Goal: Task Accomplishment & Management: Use online tool/utility

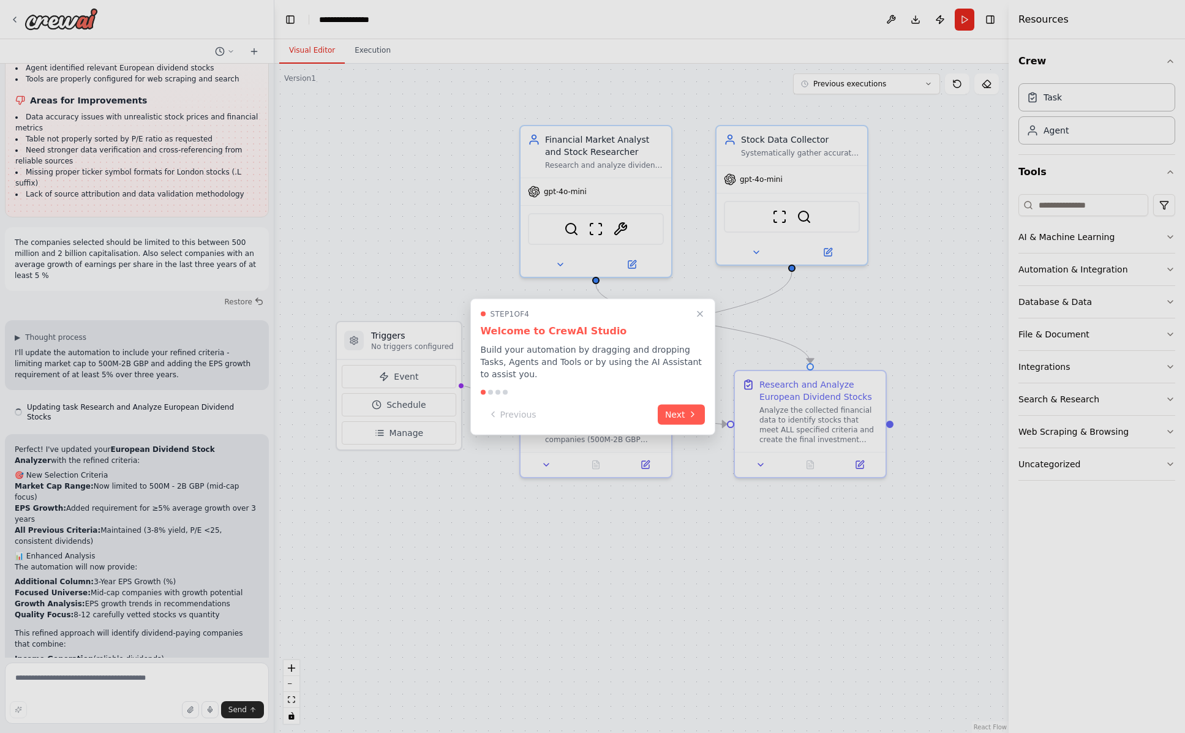
scroll to position [2383, 0]
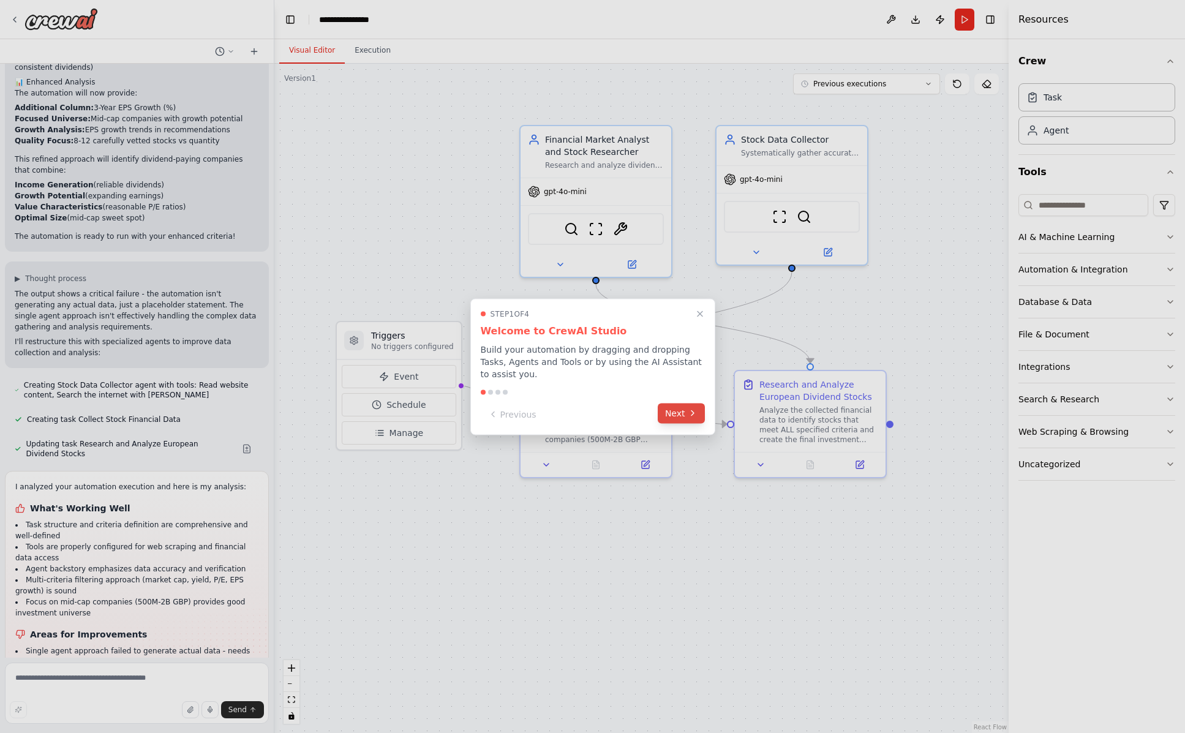
click at [682, 413] on button "Next" at bounding box center [681, 413] width 47 height 20
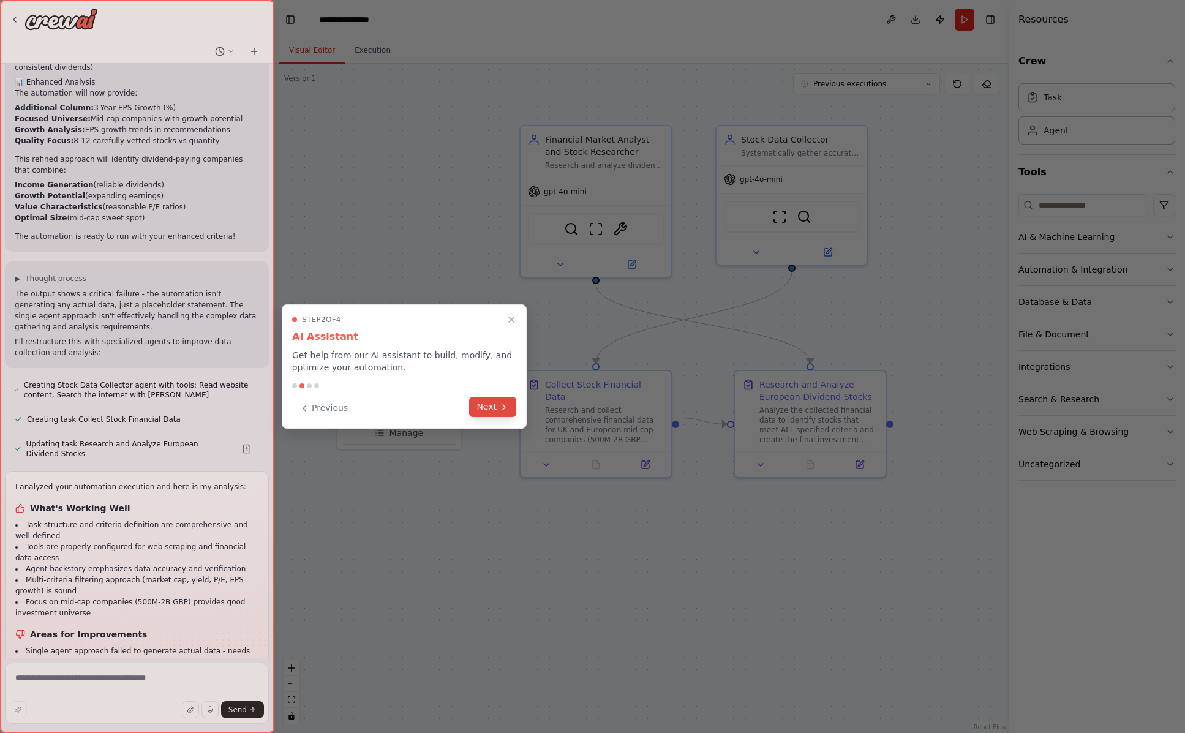
click at [496, 410] on button "Next" at bounding box center [492, 407] width 47 height 20
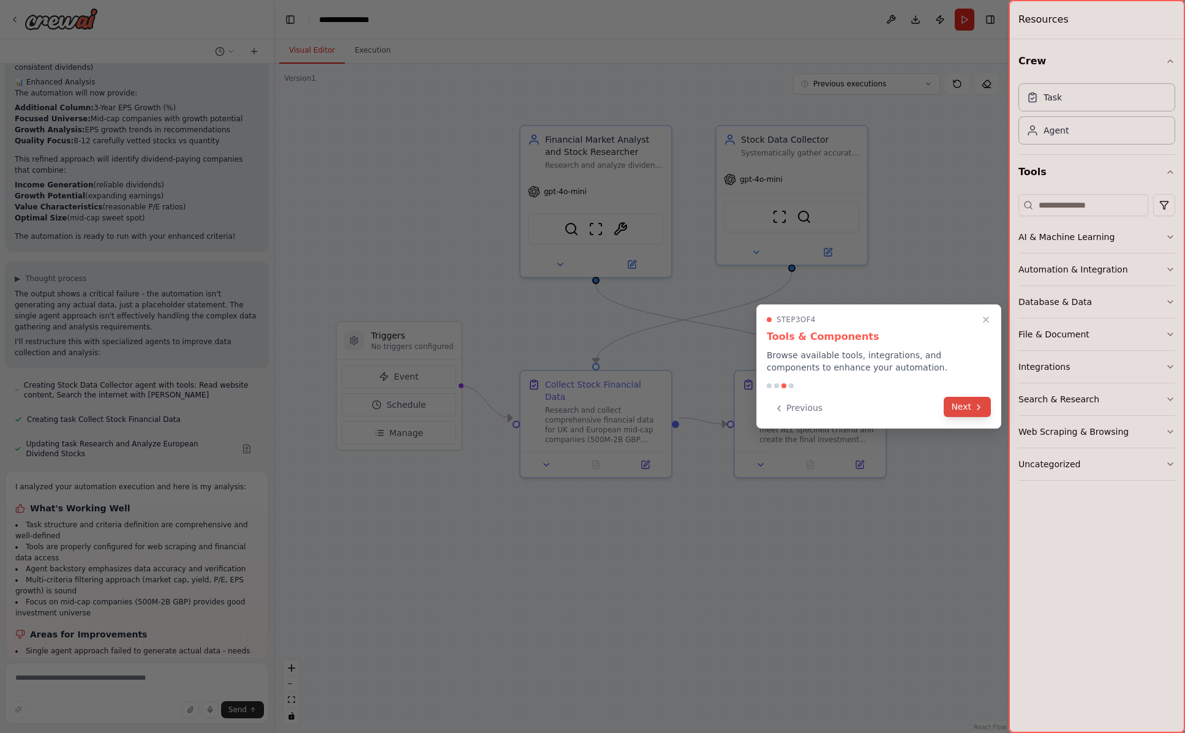
click at [972, 407] on button "Next" at bounding box center [967, 407] width 47 height 20
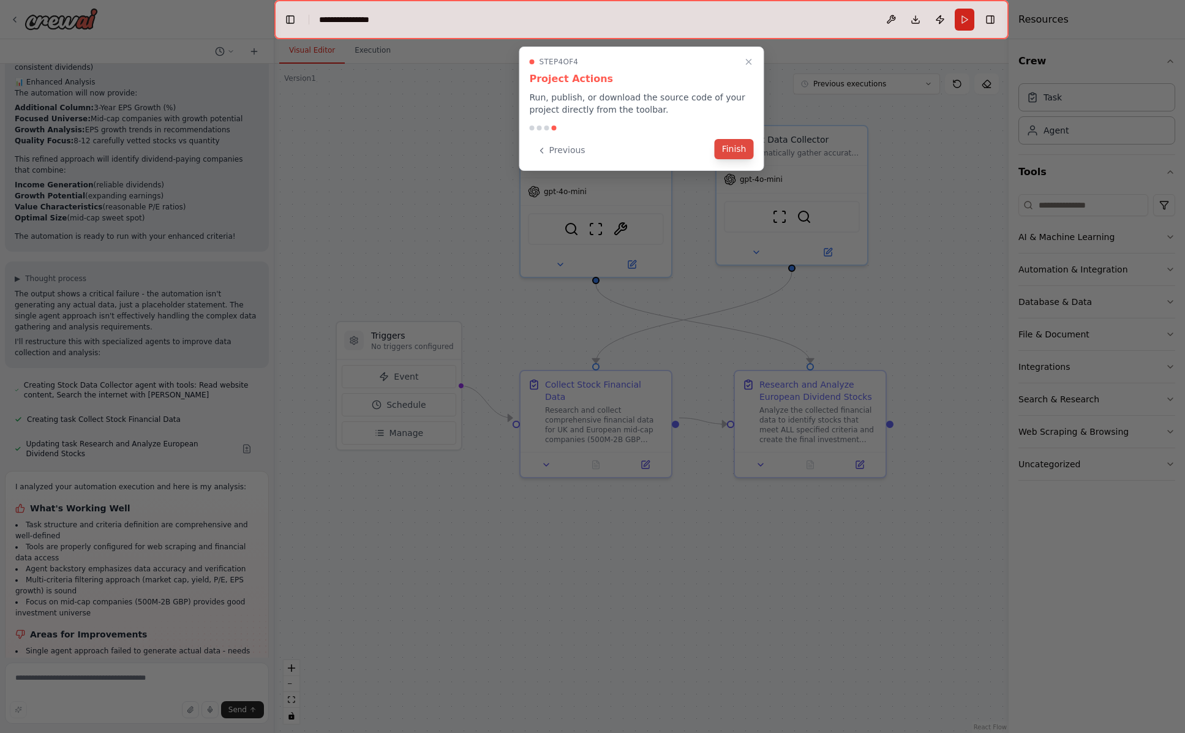
click at [741, 151] on button "Finish" at bounding box center [734, 149] width 39 height 20
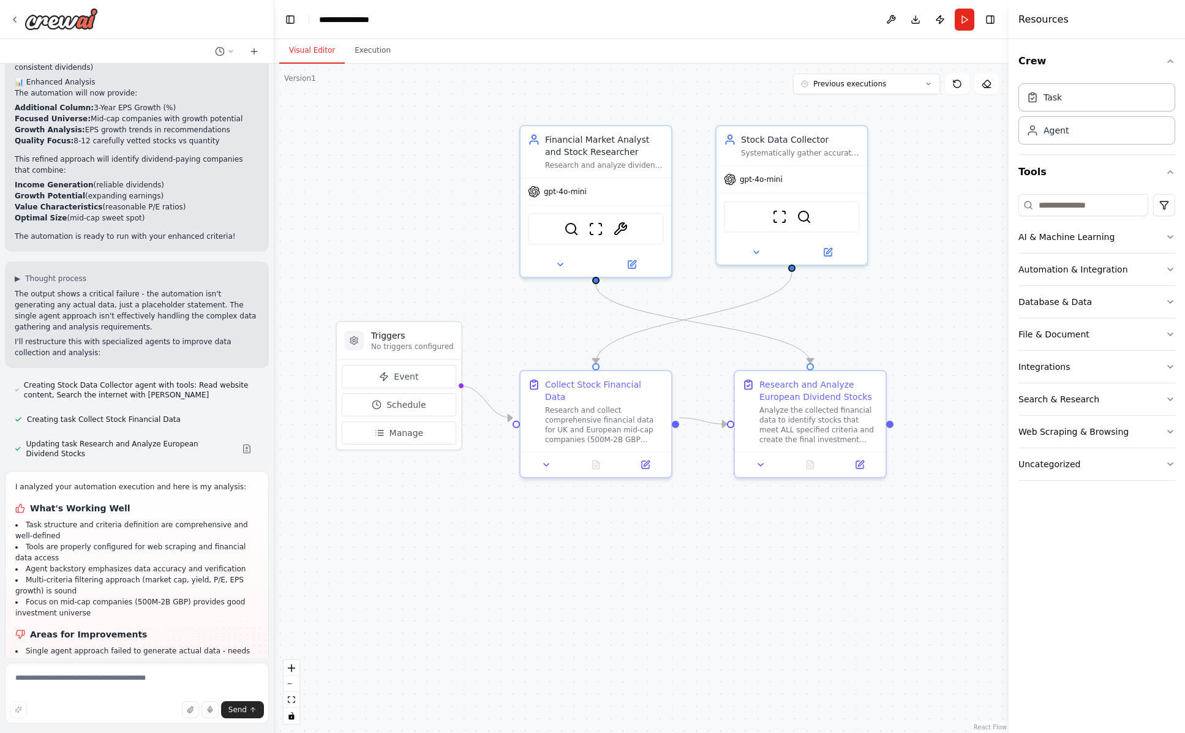
scroll to position [2422, 0]
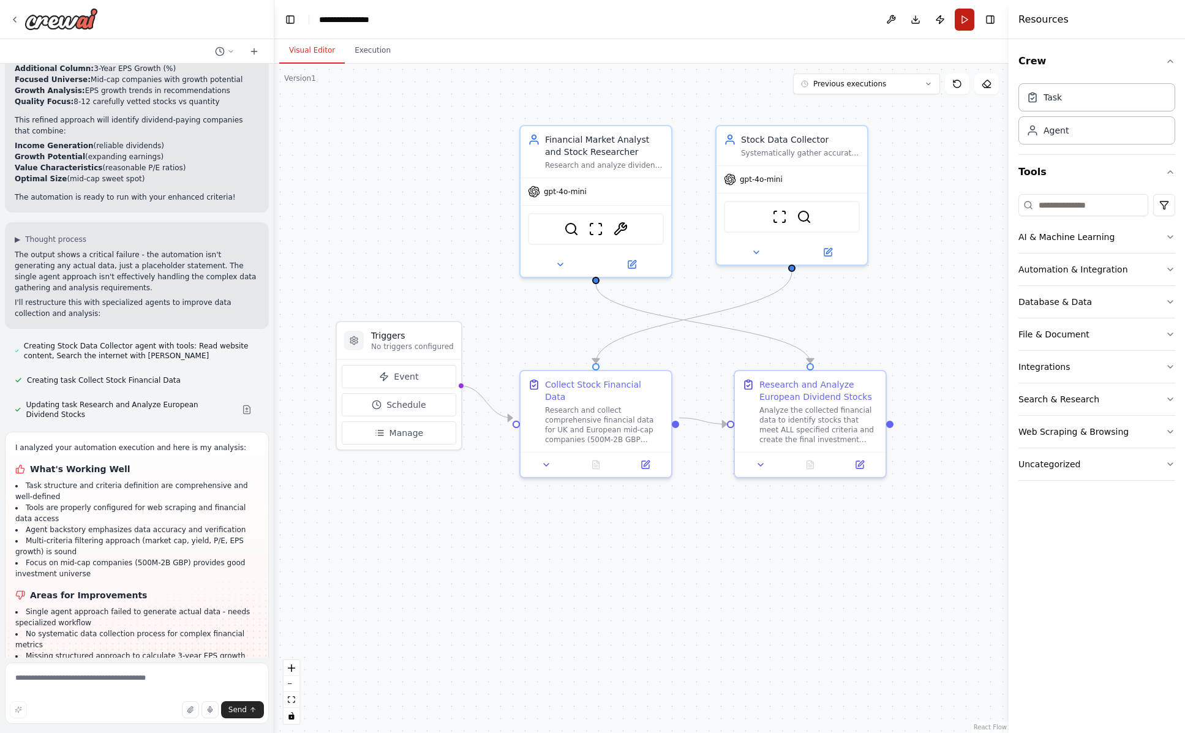
click at [965, 18] on button "Run" at bounding box center [965, 20] width 20 height 22
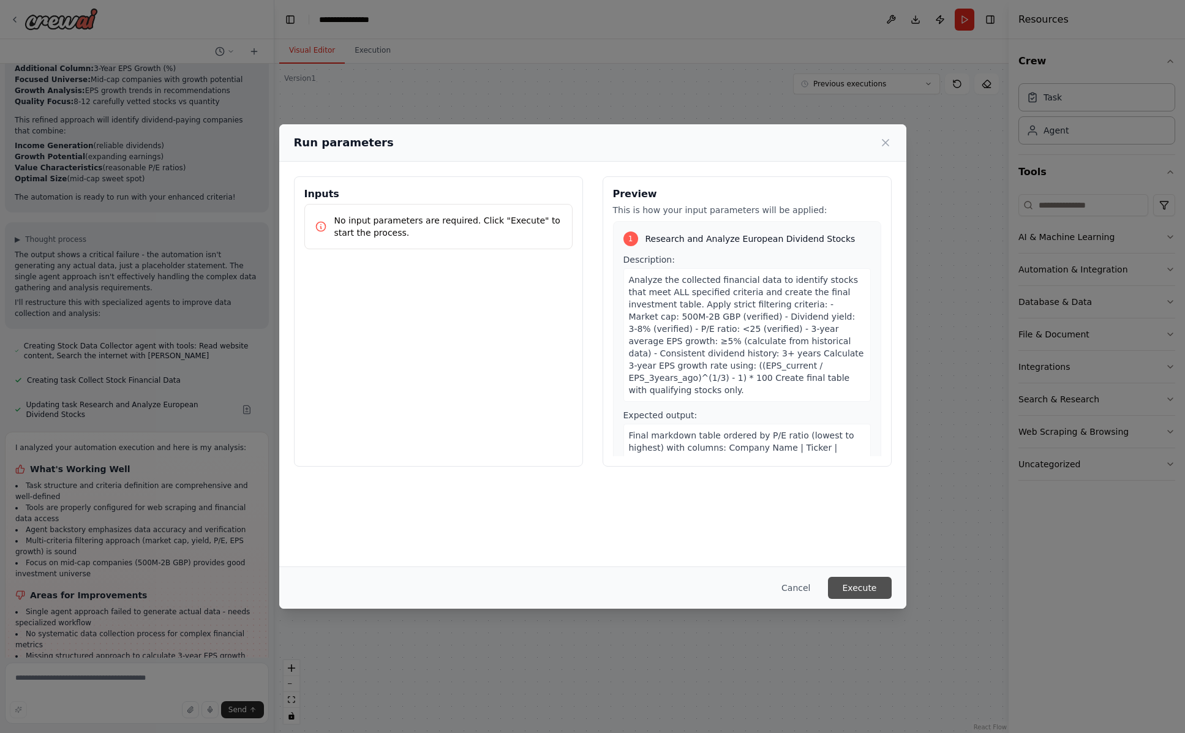
click at [856, 588] on button "Execute" at bounding box center [860, 588] width 64 height 22
click at [0, 0] on div "Select an event to view details" at bounding box center [0, 0] width 0 height 0
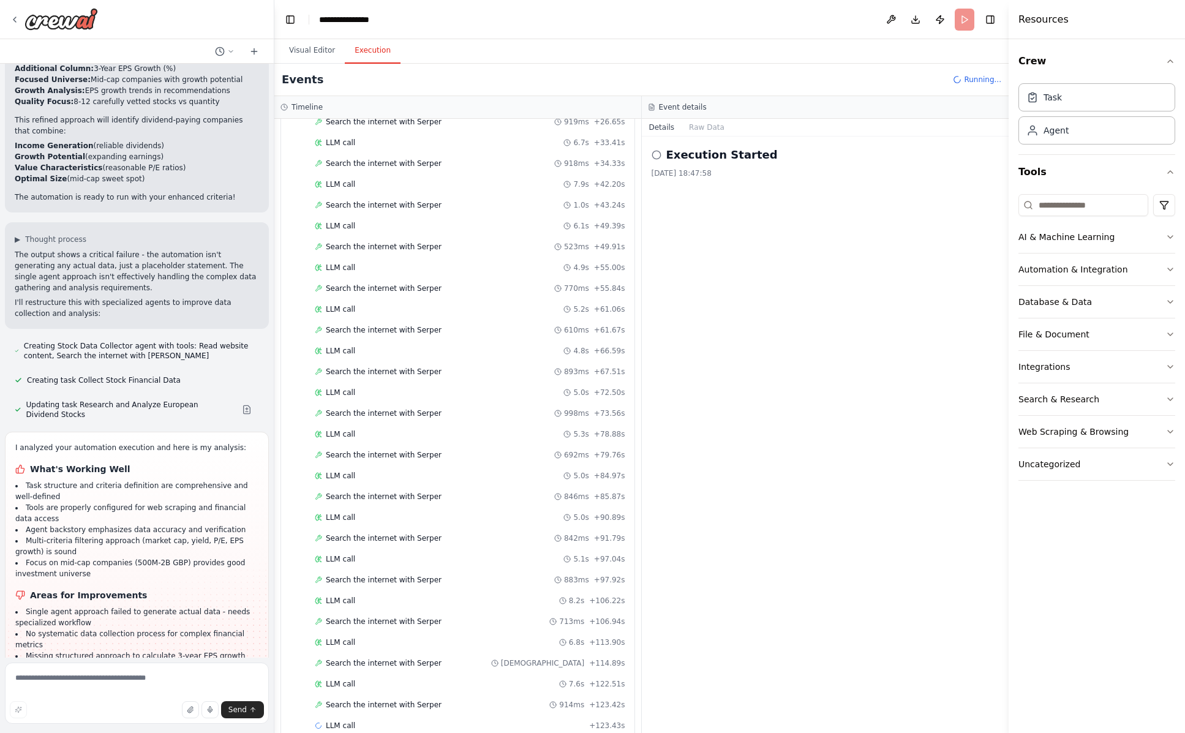
scroll to position [301, 0]
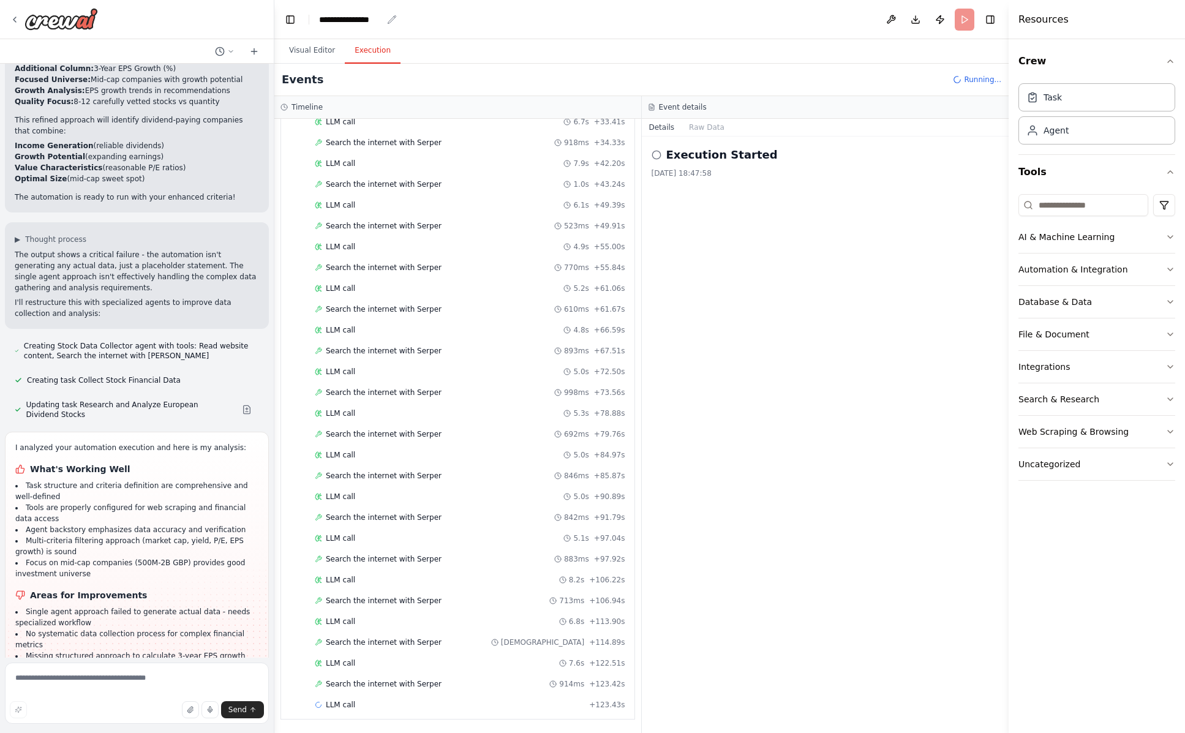
click at [363, 18] on div "**********" at bounding box center [350, 19] width 63 height 12
click at [392, 20] on div "**********" at bounding box center [365, 19] width 92 height 12
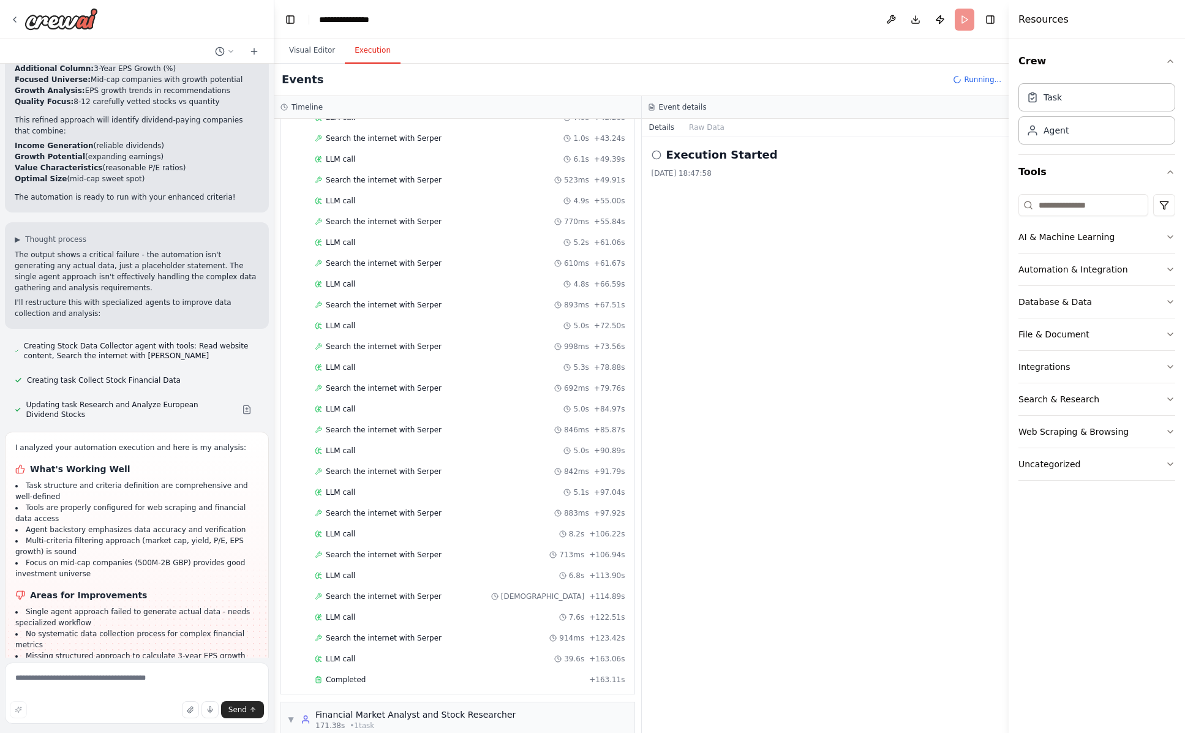
scroll to position [364, 0]
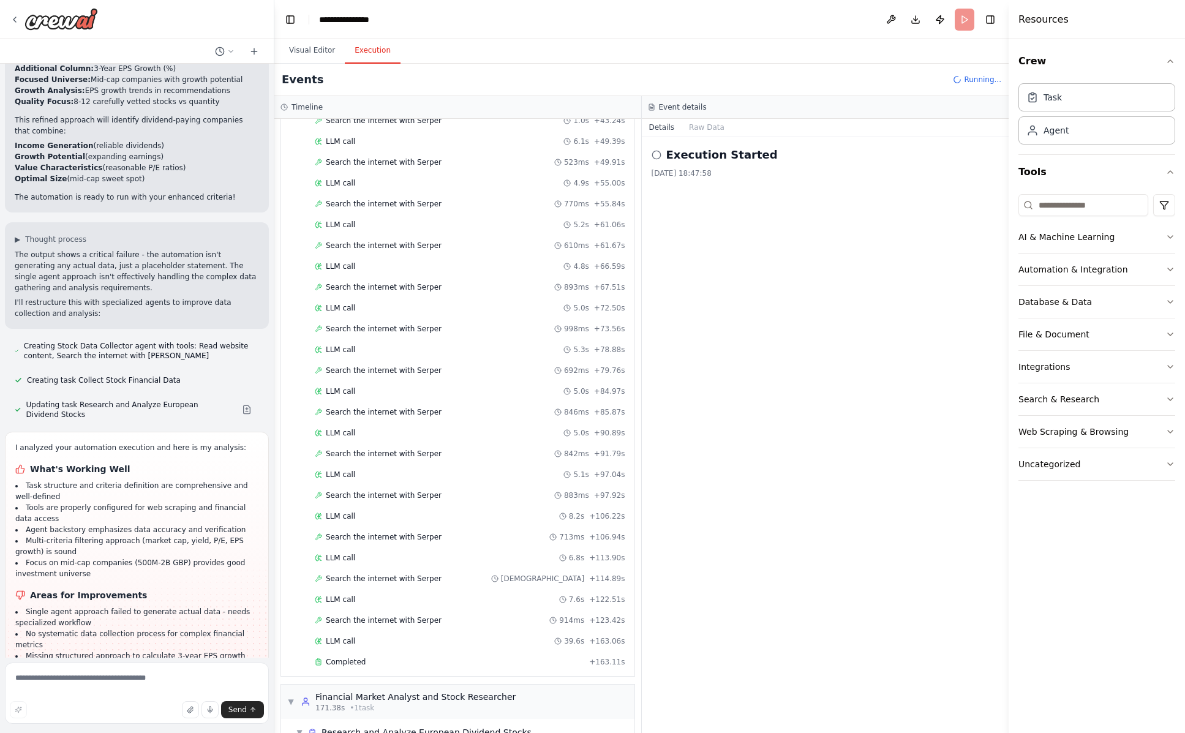
click at [356, 20] on div "**********" at bounding box center [365, 19] width 92 height 12
drag, startPoint x: 397, startPoint y: 23, endPoint x: 310, endPoint y: 21, distance: 87.0
click at [310, 21] on header "**********" at bounding box center [641, 19] width 734 height 39
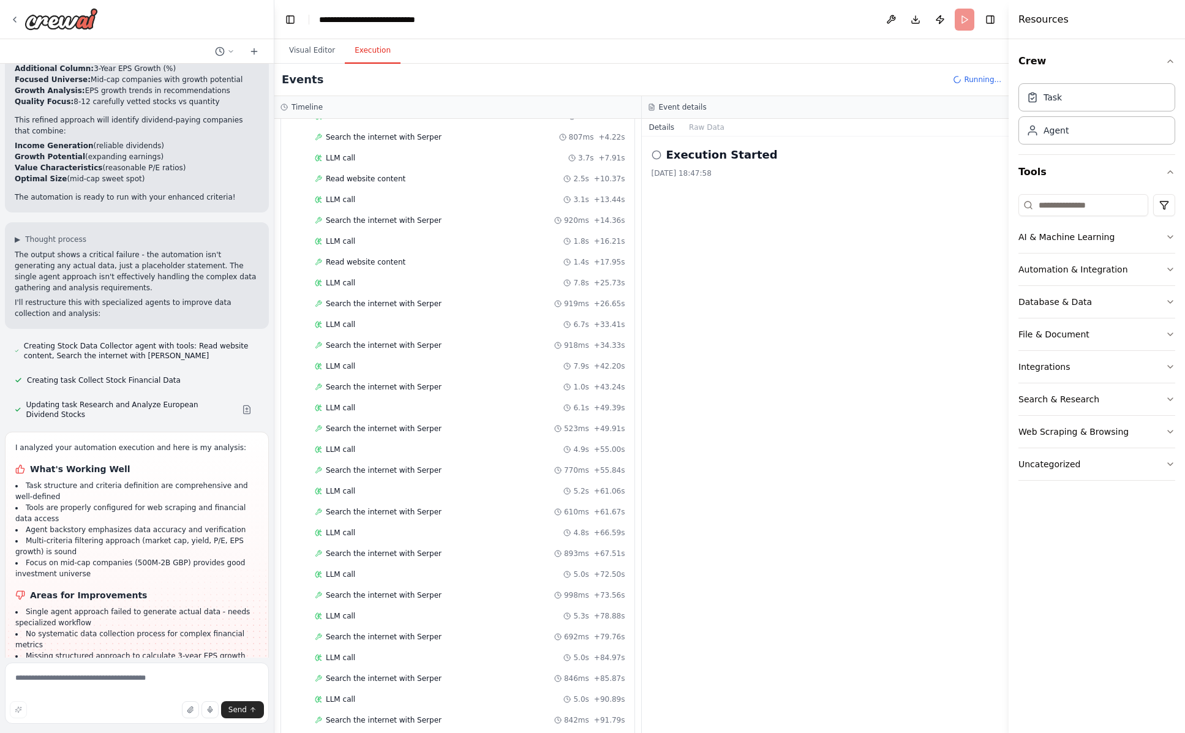
scroll to position [0, 0]
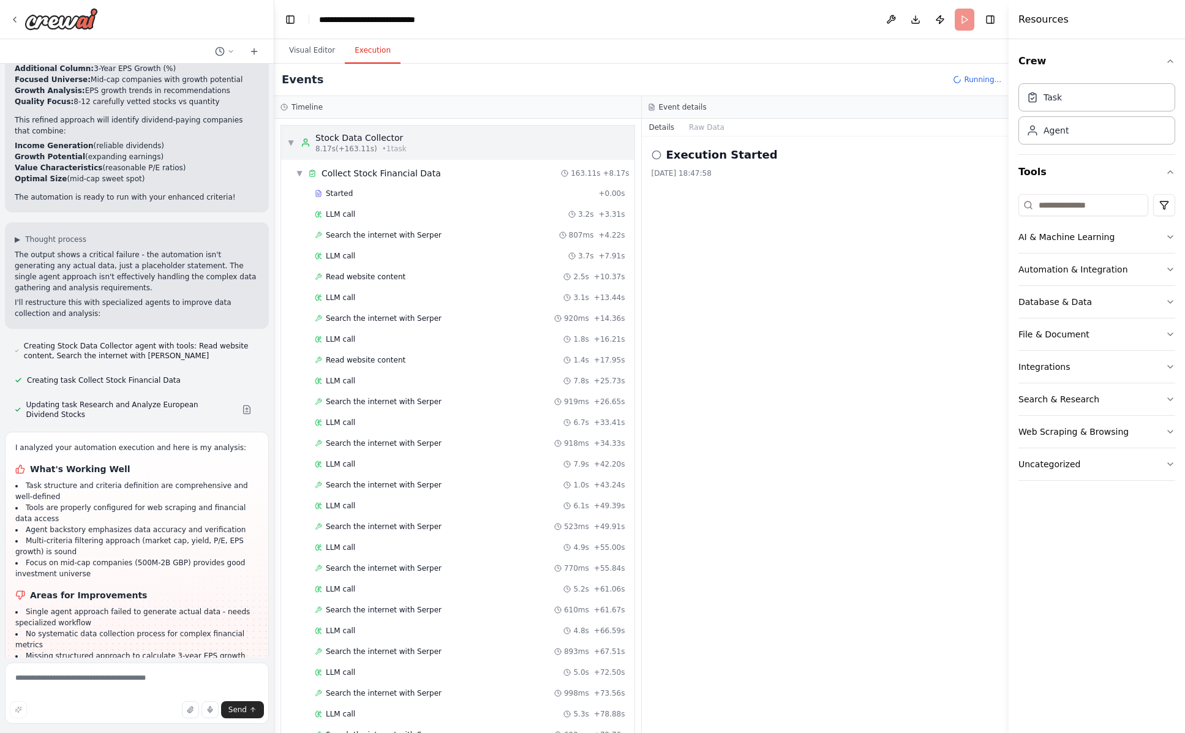
click at [291, 143] on span "▼" at bounding box center [290, 143] width 7 height 10
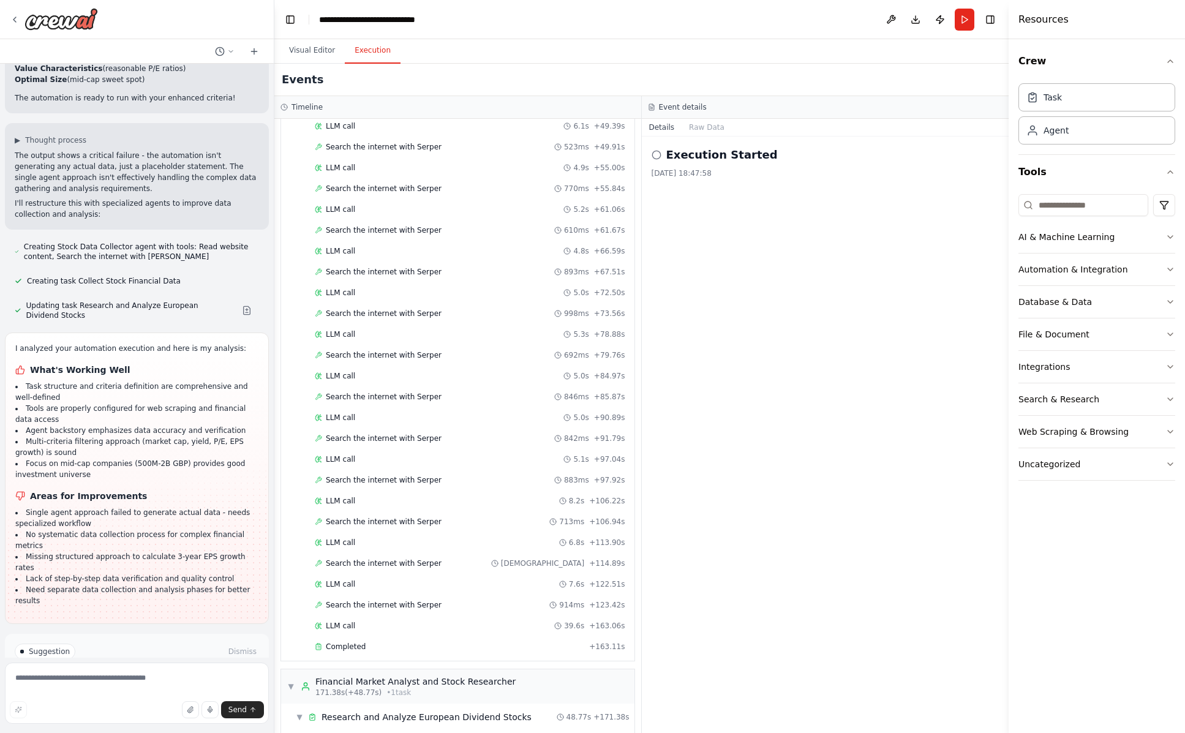
scroll to position [829, 0]
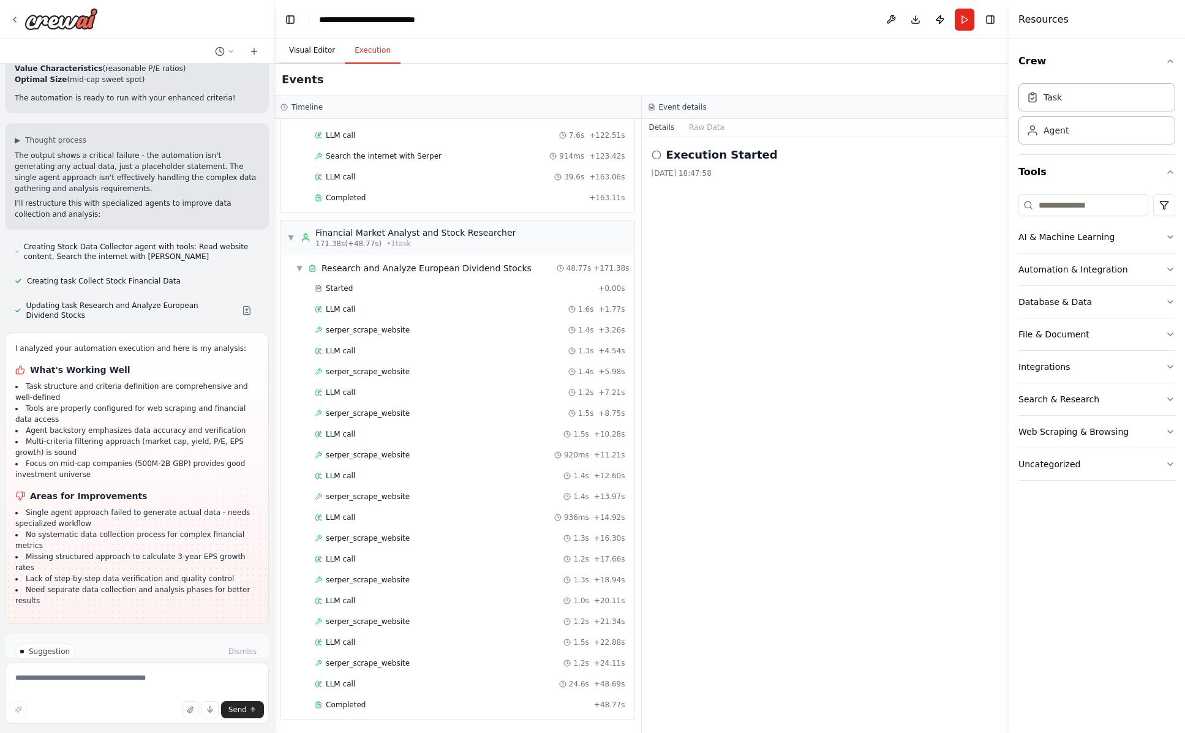
click at [318, 52] on button "Visual Editor" at bounding box center [312, 51] width 66 height 26
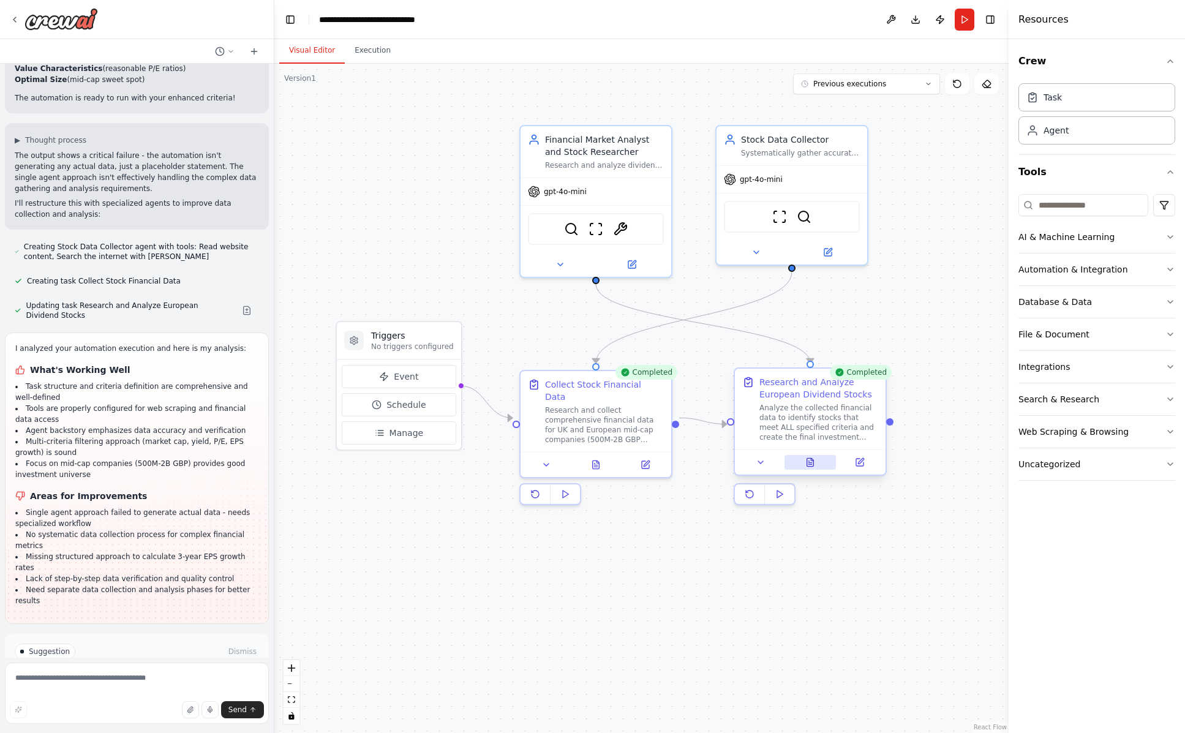
click at [810, 461] on icon at bounding box center [810, 462] width 7 height 8
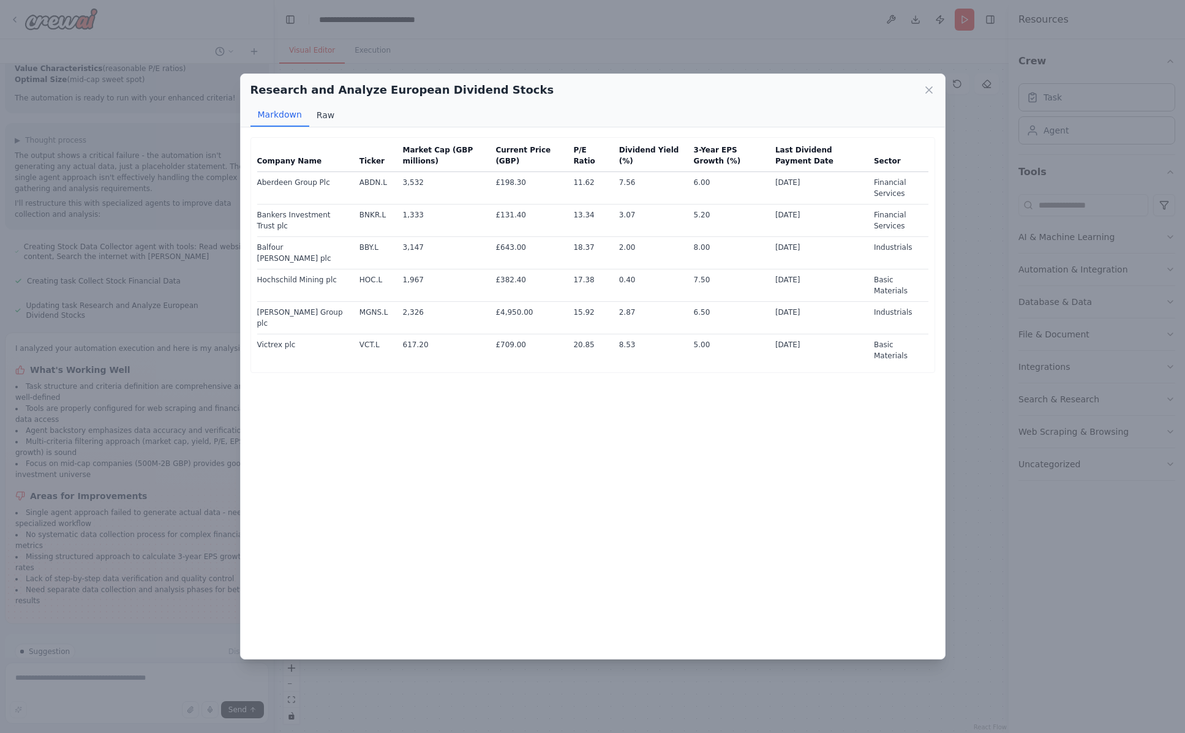
click at [322, 119] on button "Raw" at bounding box center [325, 114] width 32 height 23
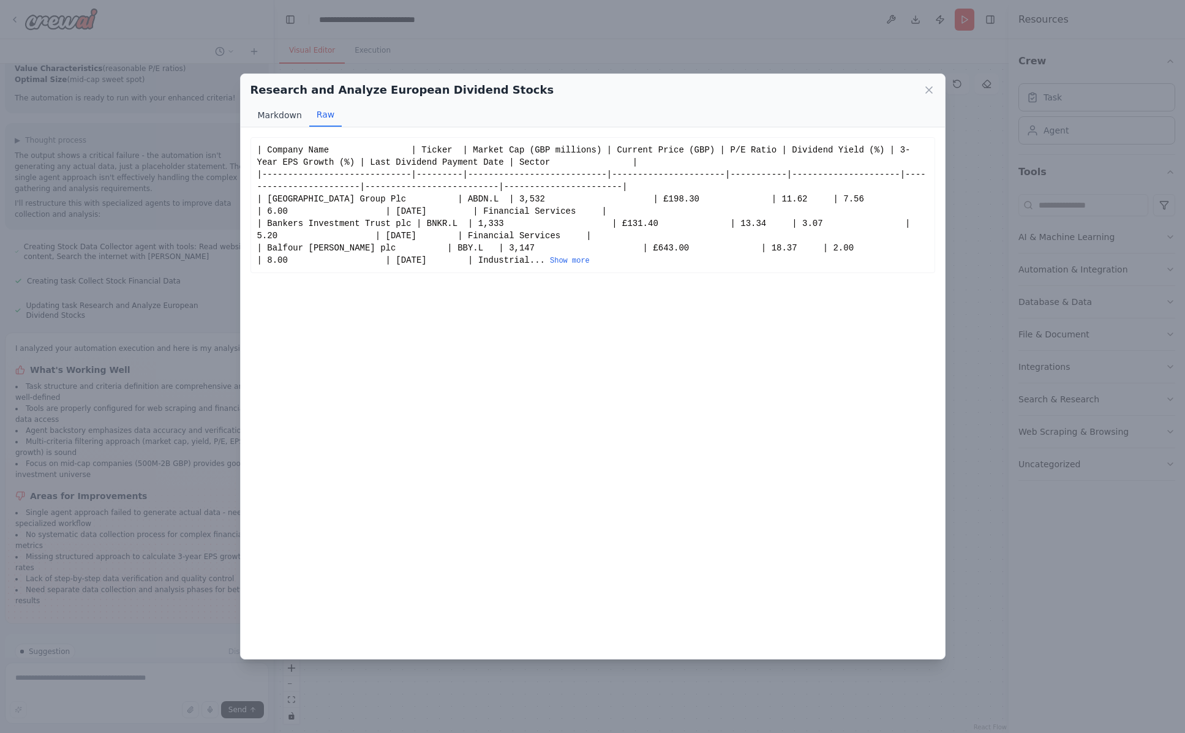
click at [280, 116] on button "Markdown" at bounding box center [279, 114] width 59 height 23
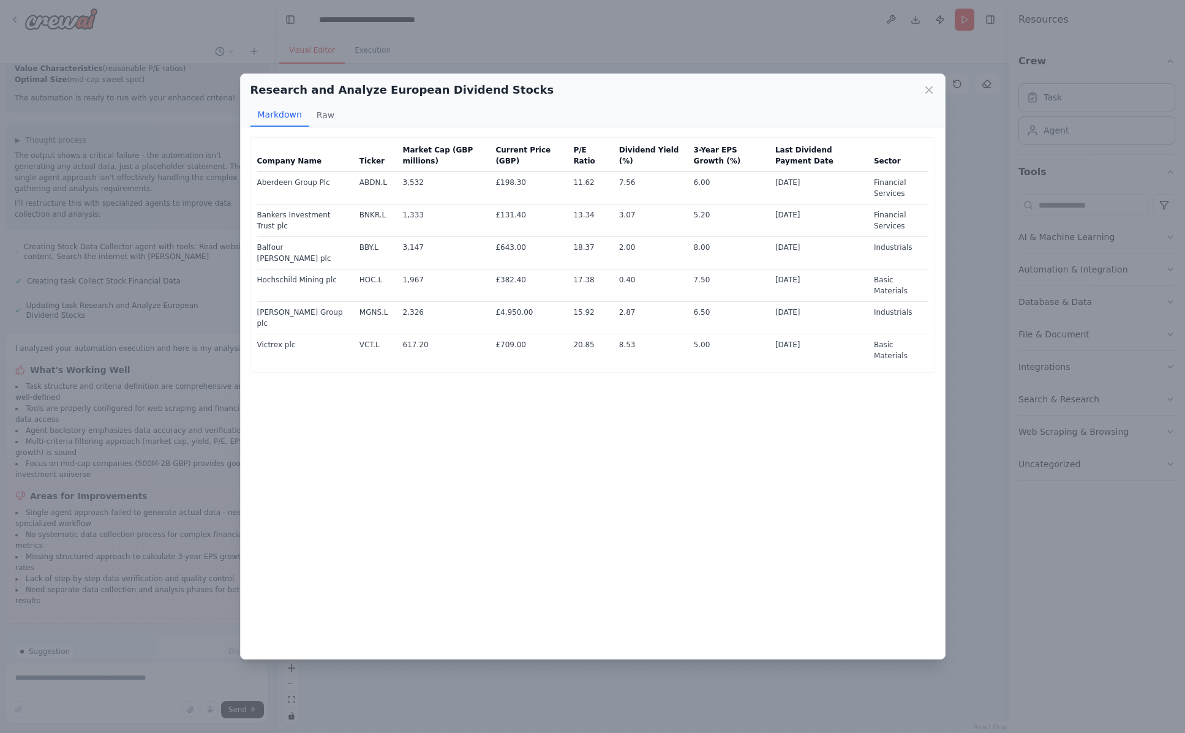
click at [164, 531] on div "Research and Analyze European Dividend Stocks Markdown Raw Company Name Ticker …" at bounding box center [592, 366] width 1185 height 733
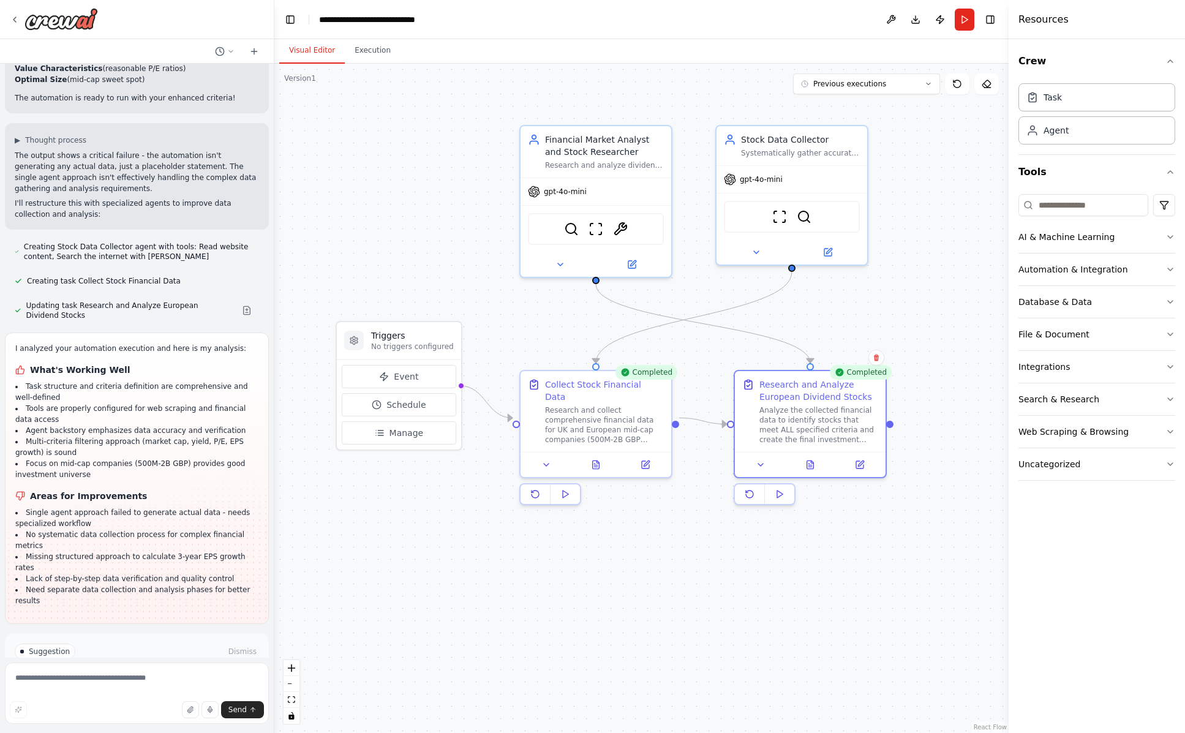
click at [147, 699] on span "Improve automation" at bounding box center [142, 704] width 75 height 10
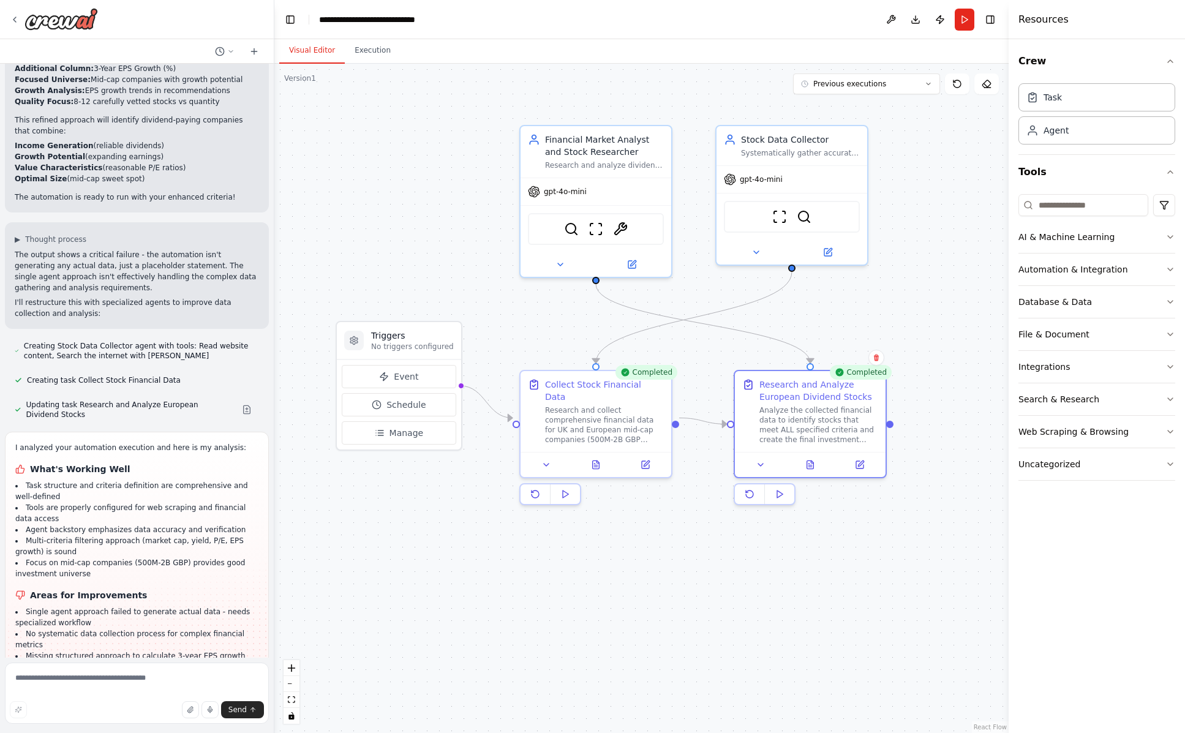
scroll to position [2470, 0]
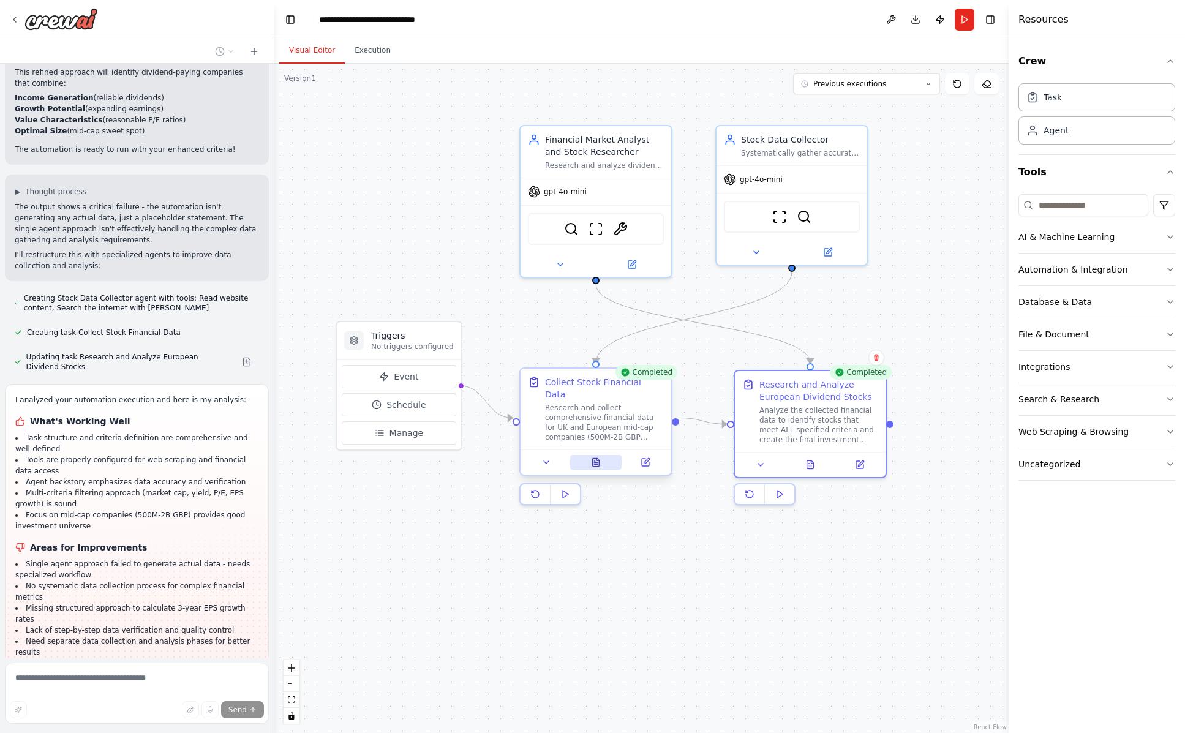
click at [596, 463] on icon at bounding box center [595, 463] width 3 height 0
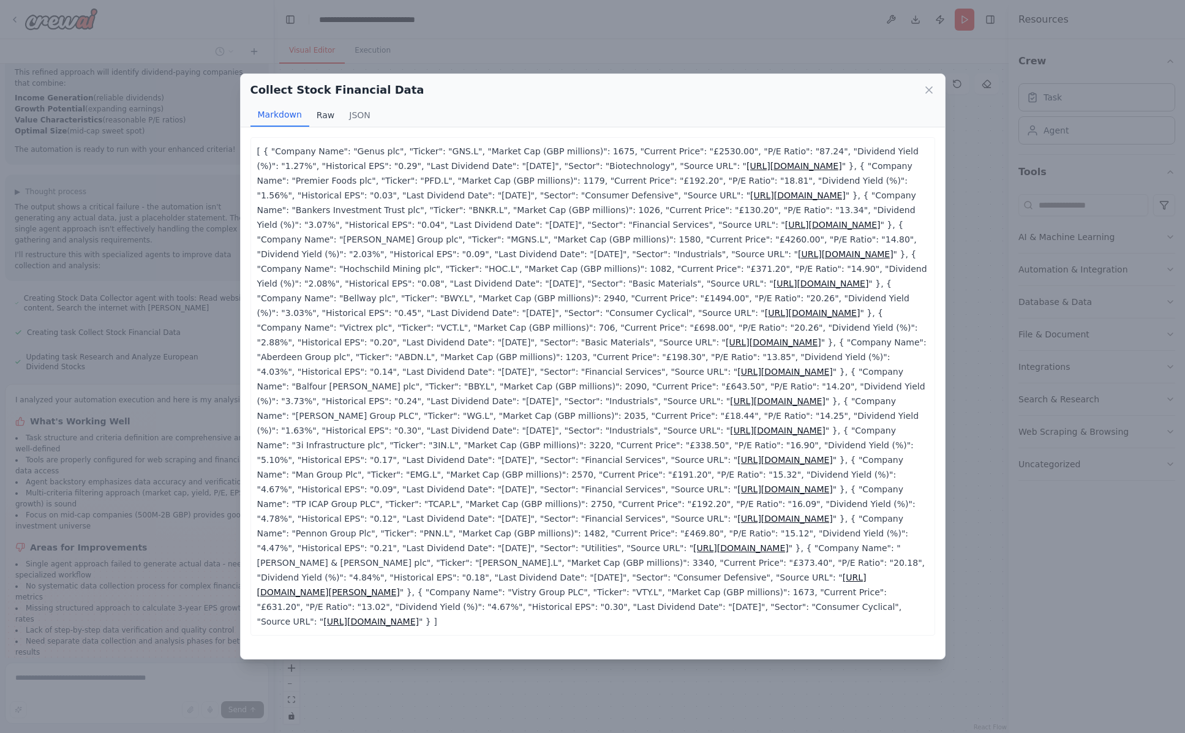
click at [315, 119] on button "Raw" at bounding box center [325, 114] width 32 height 23
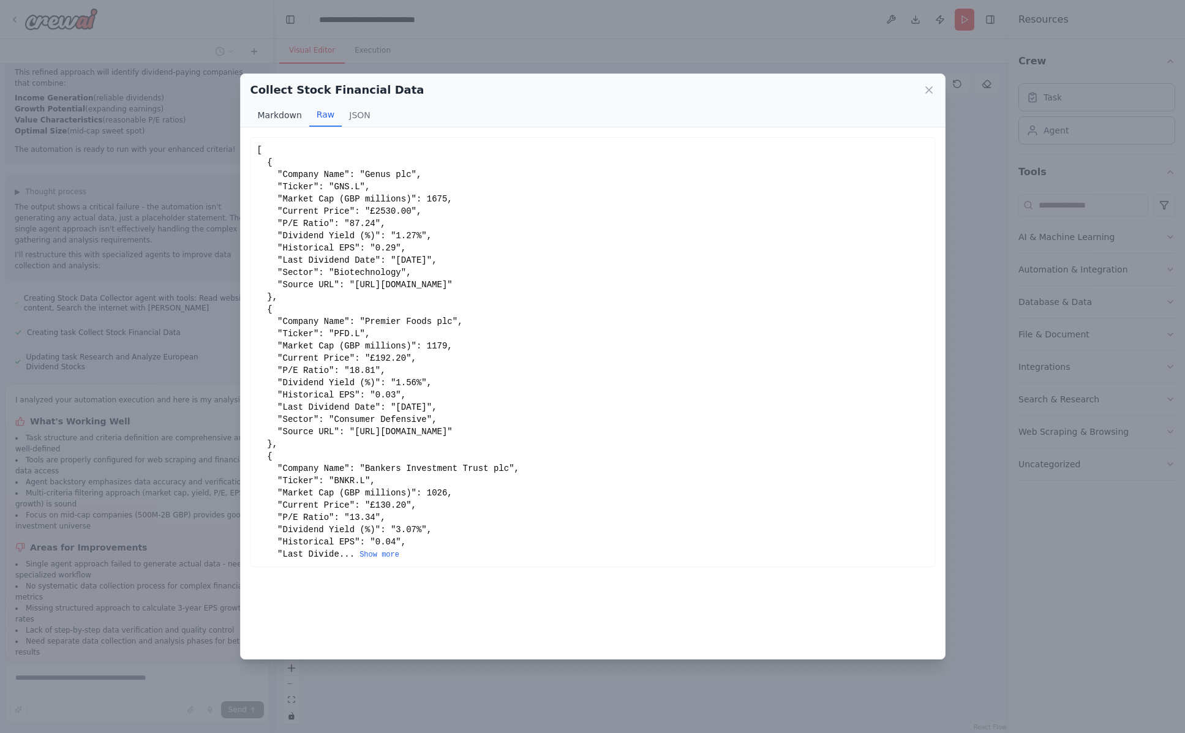
click at [267, 118] on button "Markdown" at bounding box center [279, 114] width 59 height 23
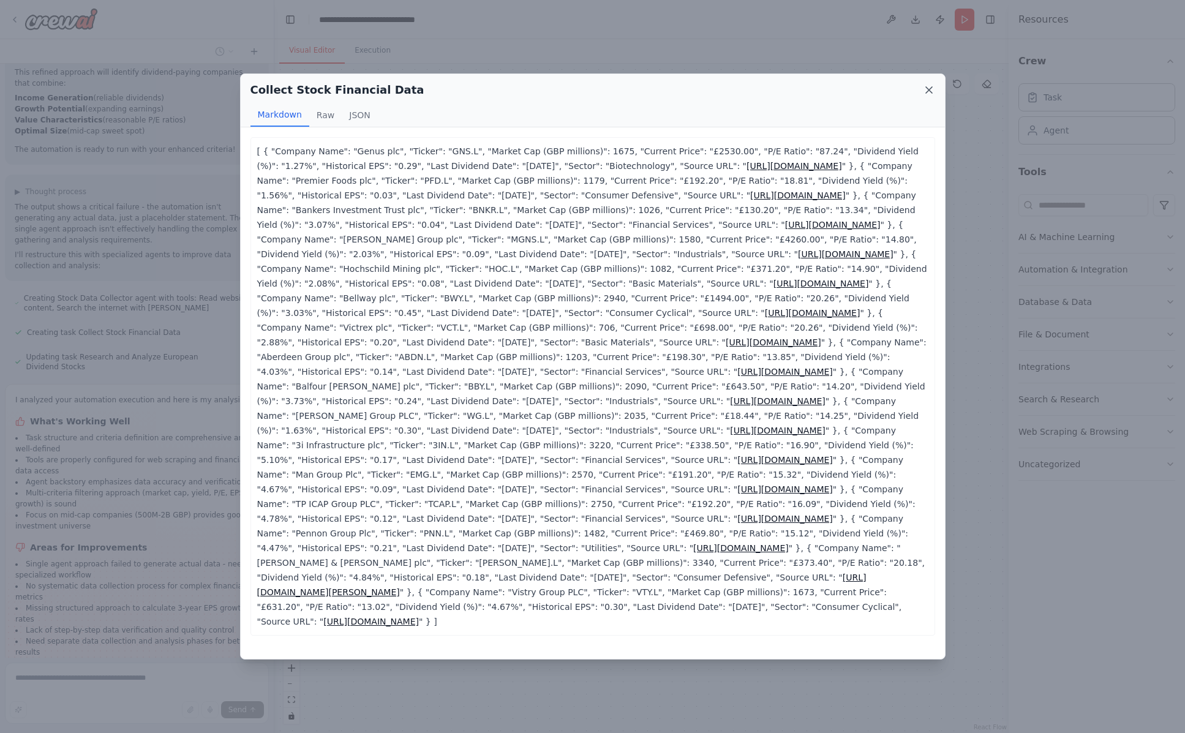
click at [928, 88] on icon at bounding box center [929, 90] width 12 height 12
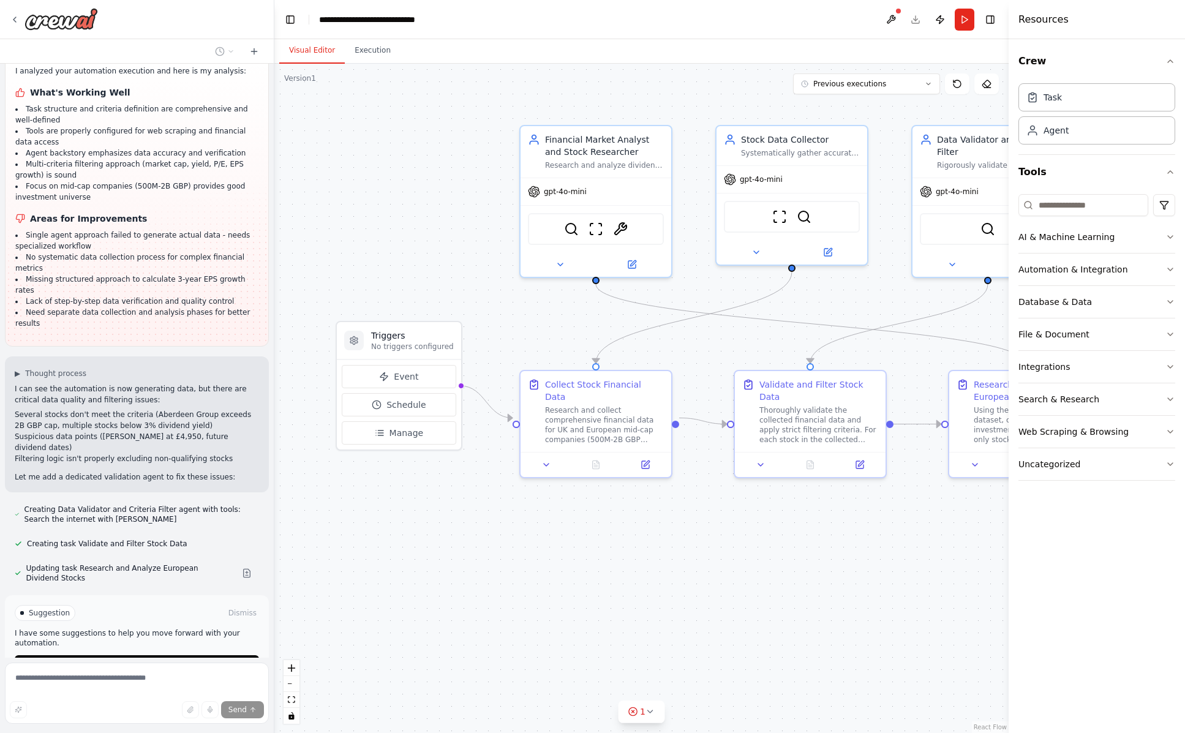
scroll to position [2808, 0]
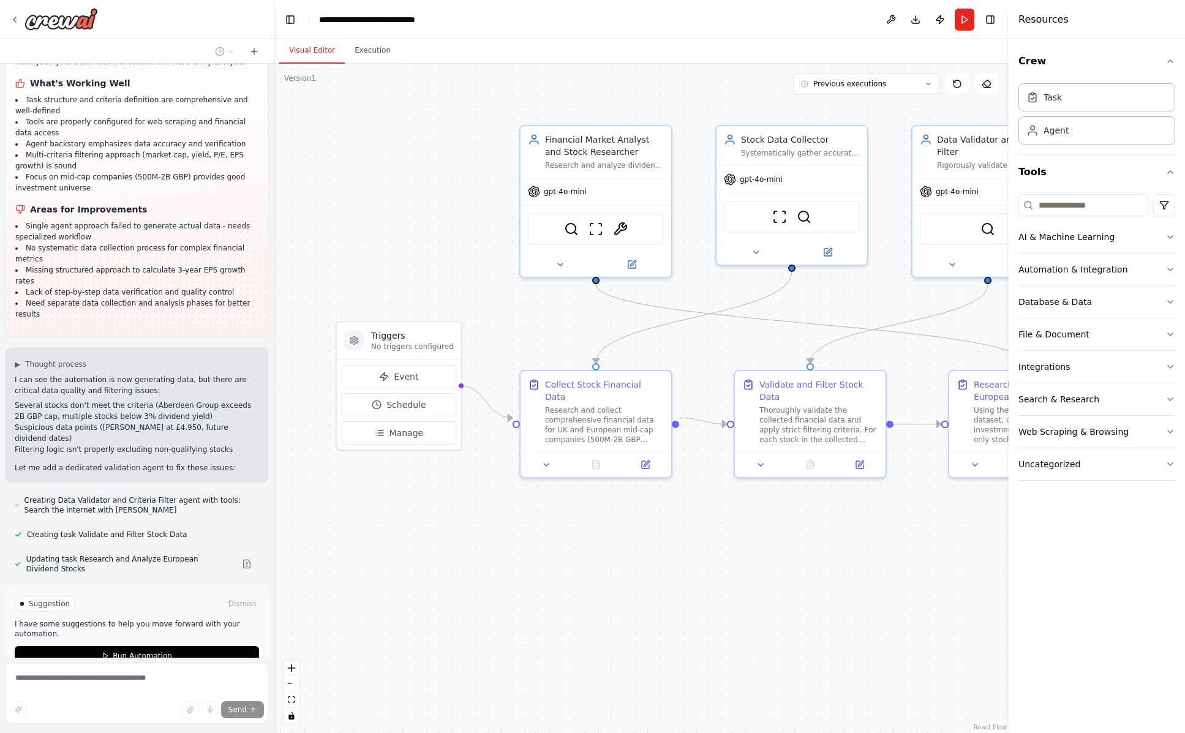
drag, startPoint x: 107, startPoint y: 701, endPoint x: 55, endPoint y: 720, distance: 54.8
click at [107, 701] on div "Send" at bounding box center [137, 709] width 254 height 17
click at [63, 712] on div "Send" at bounding box center [137, 709] width 254 height 17
click at [126, 651] on span "Run Automation" at bounding box center [142, 656] width 59 height 10
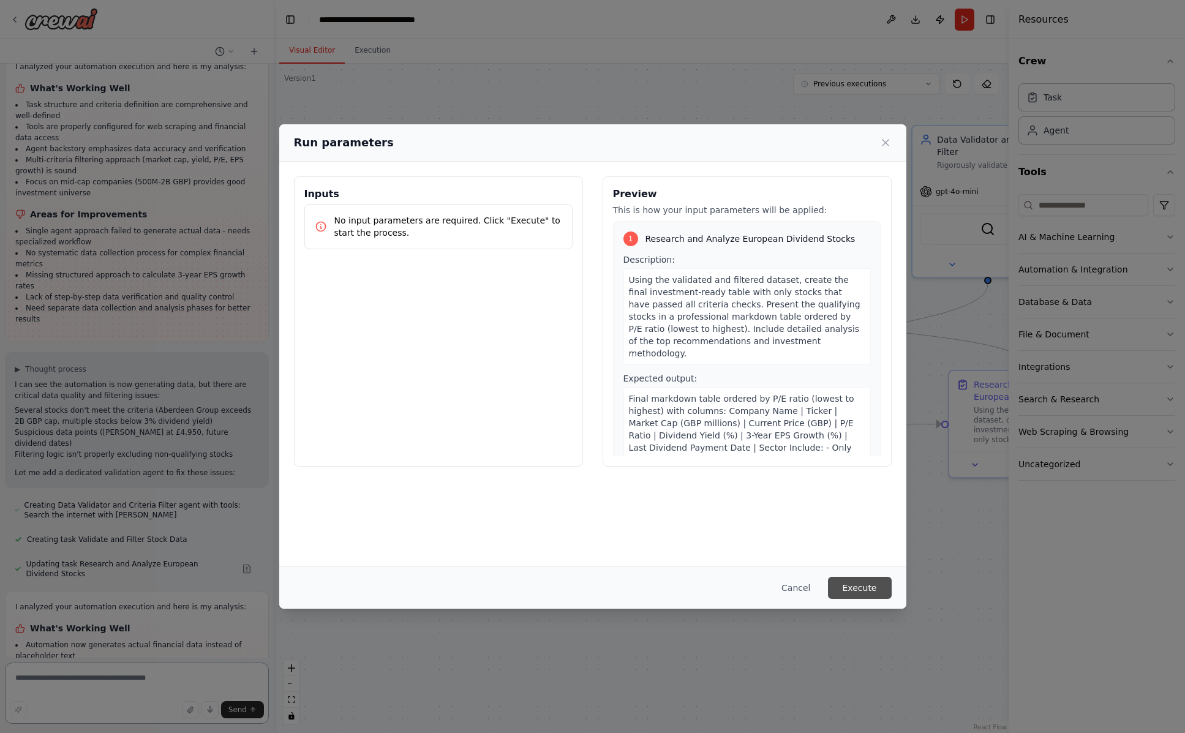
scroll to position [2814, 0]
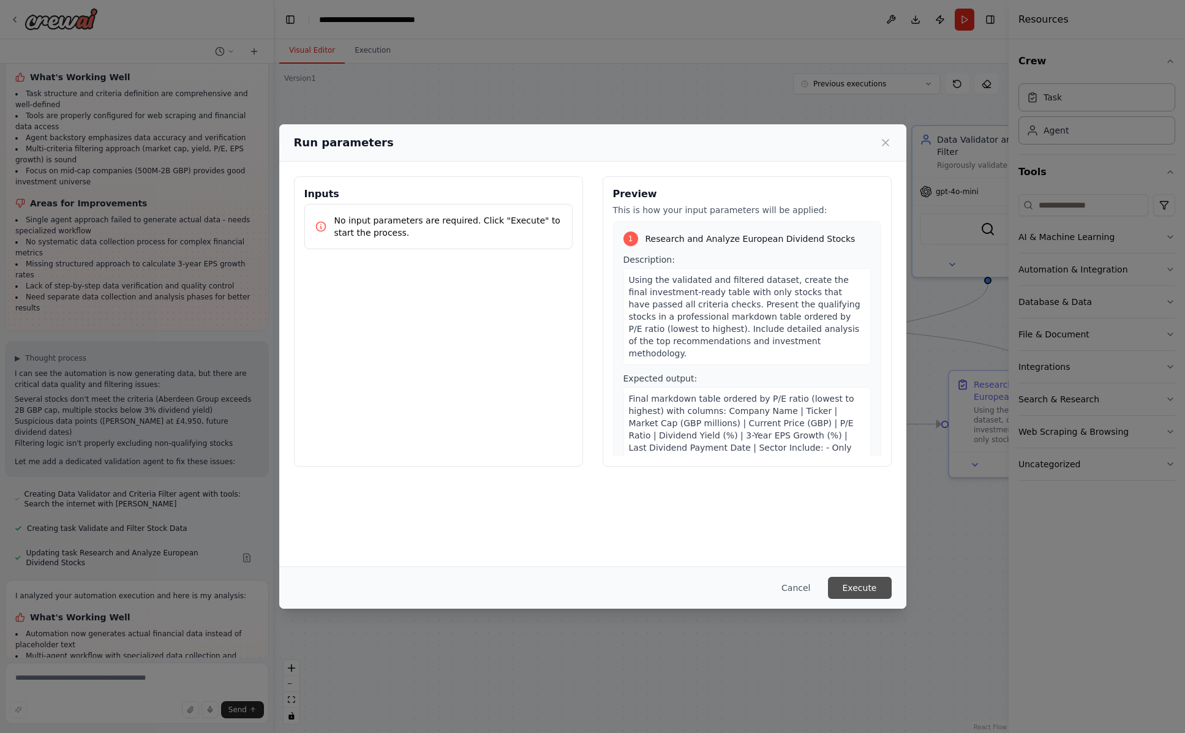
click at [849, 587] on button "Execute" at bounding box center [860, 588] width 64 height 22
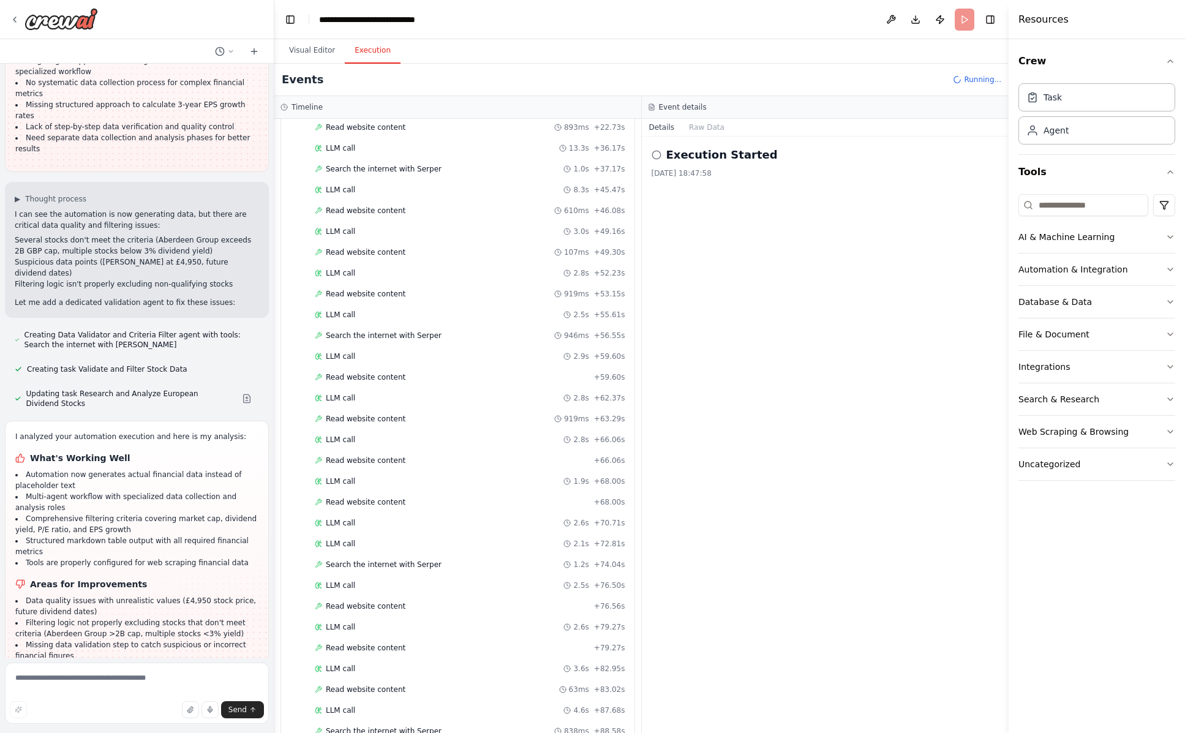
scroll to position [363, 0]
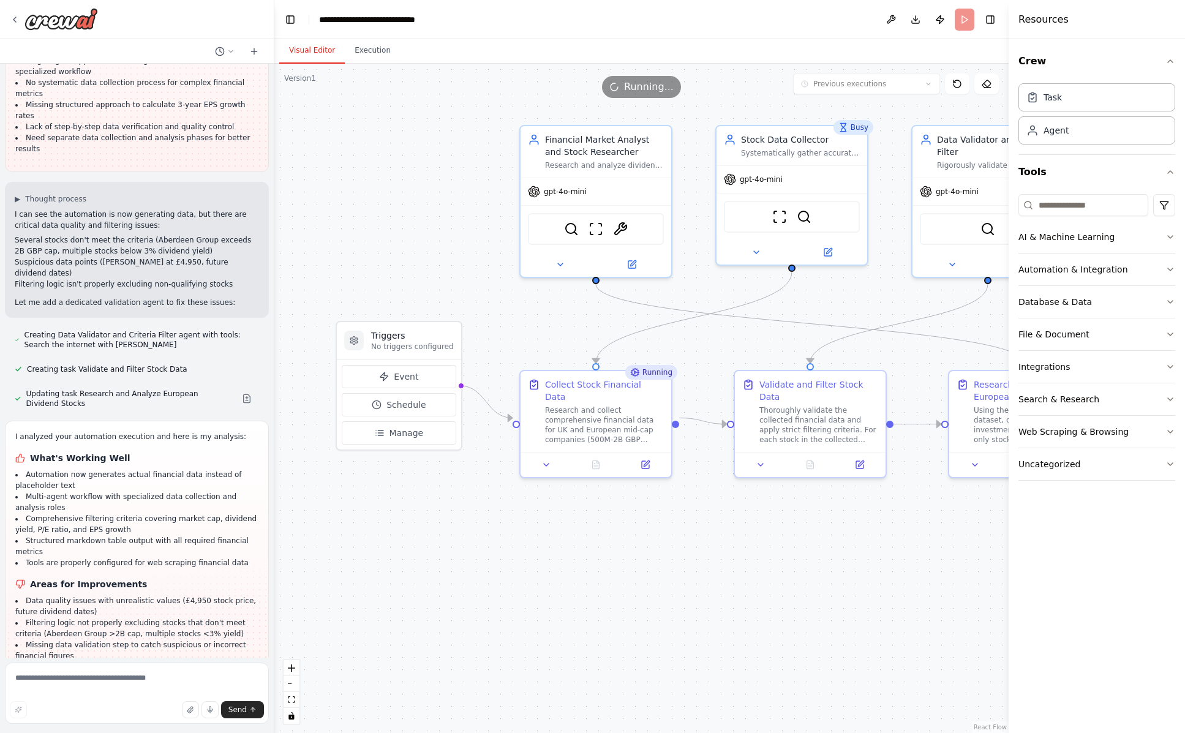
click at [309, 51] on button "Visual Editor" at bounding box center [312, 51] width 66 height 26
click at [994, 20] on button "Toggle Right Sidebar" at bounding box center [990, 19] width 17 height 17
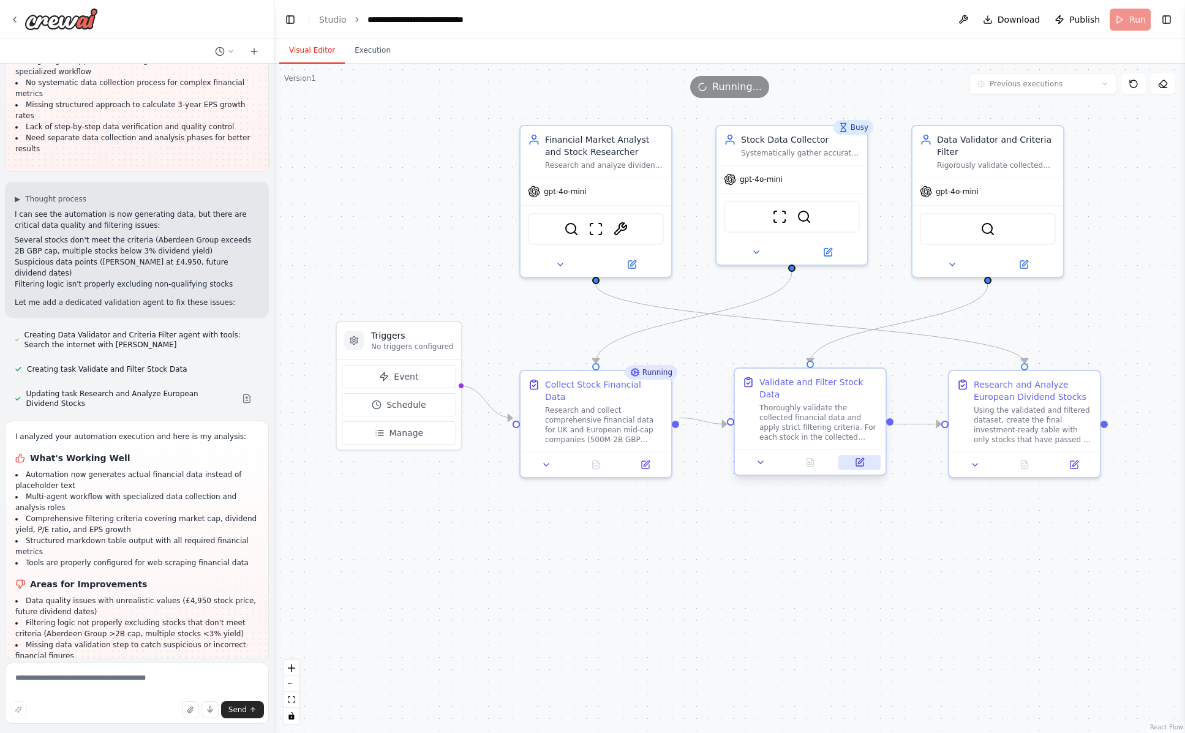
click at [863, 466] on icon at bounding box center [859, 462] width 7 height 7
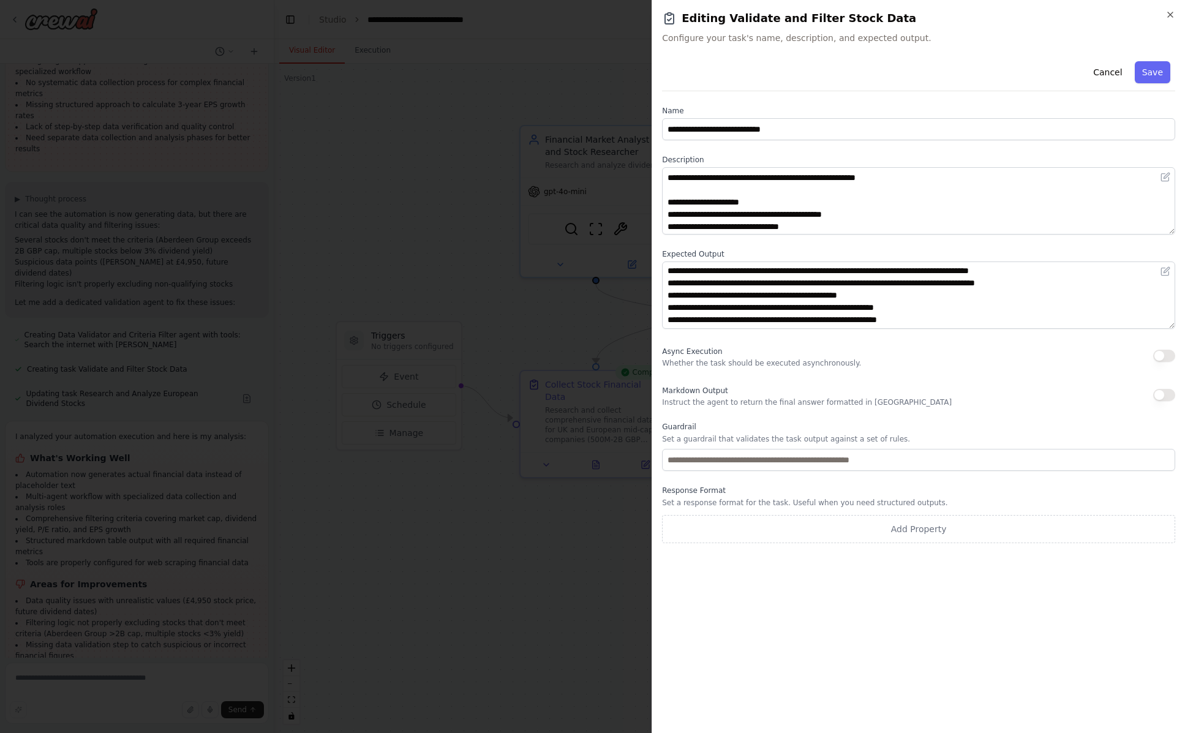
scroll to position [184, 0]
click at [1116, 80] on button "Cancel" at bounding box center [1107, 72] width 43 height 22
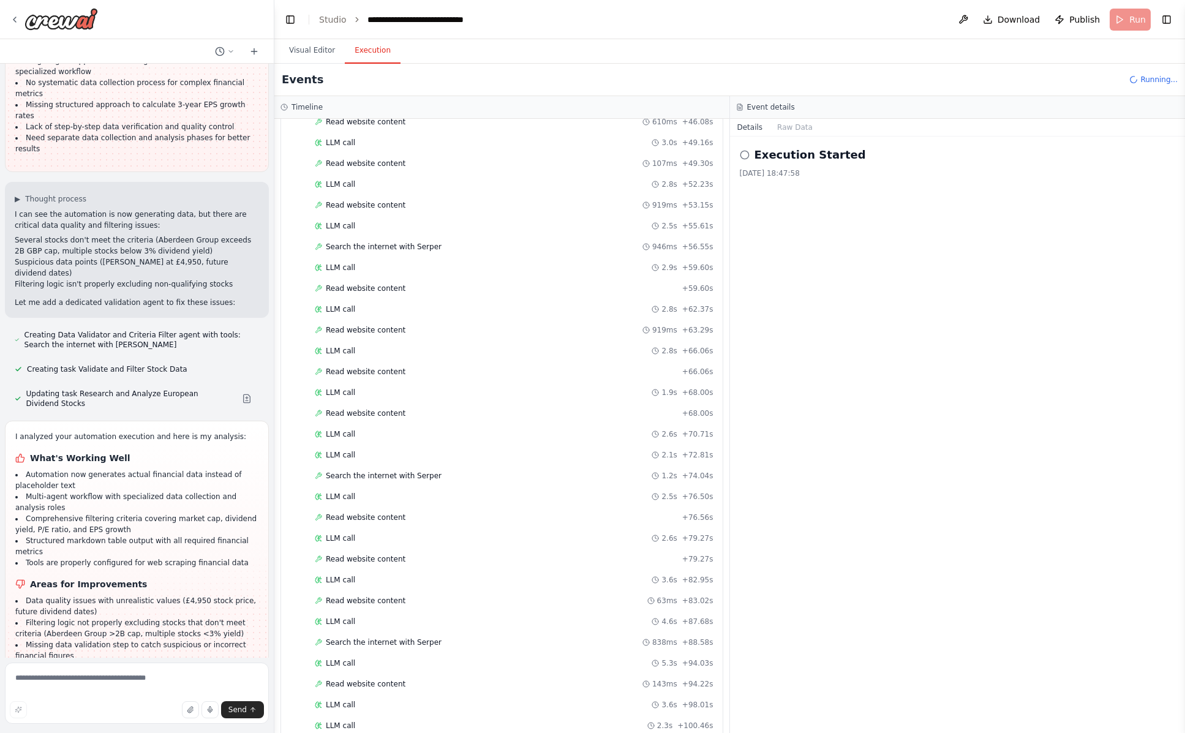
click at [377, 55] on button "Execution" at bounding box center [373, 51] width 56 height 26
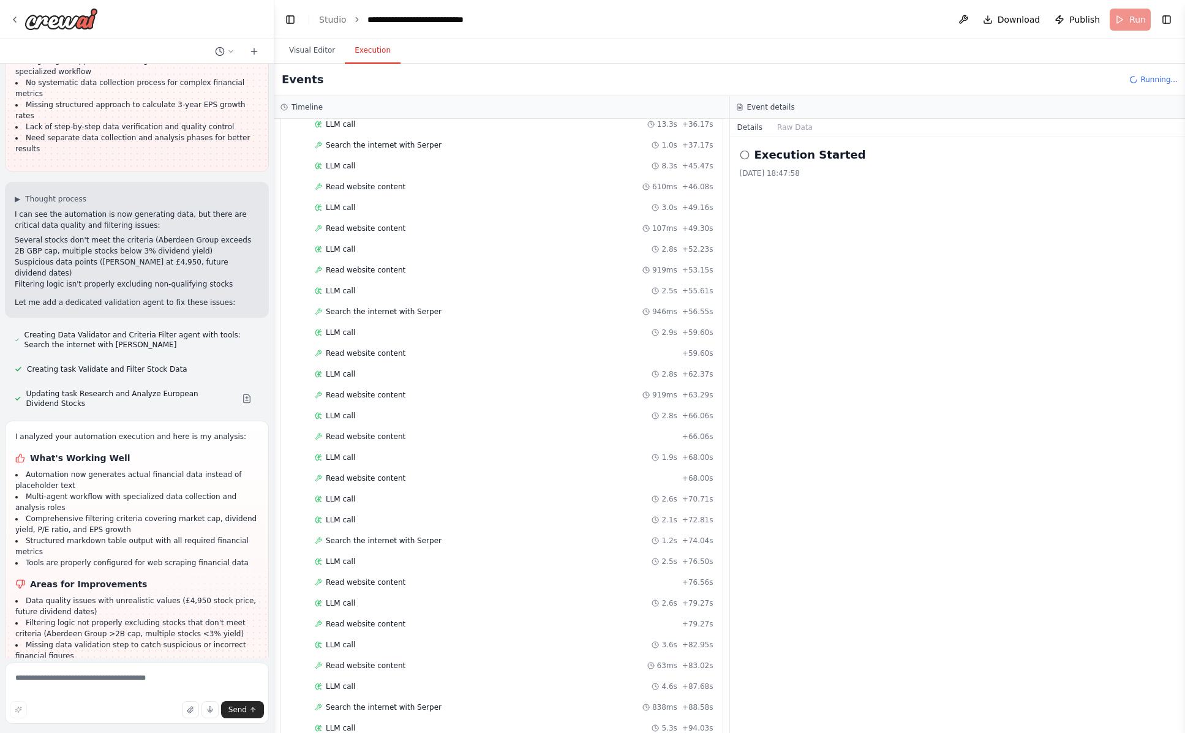
scroll to position [0, 0]
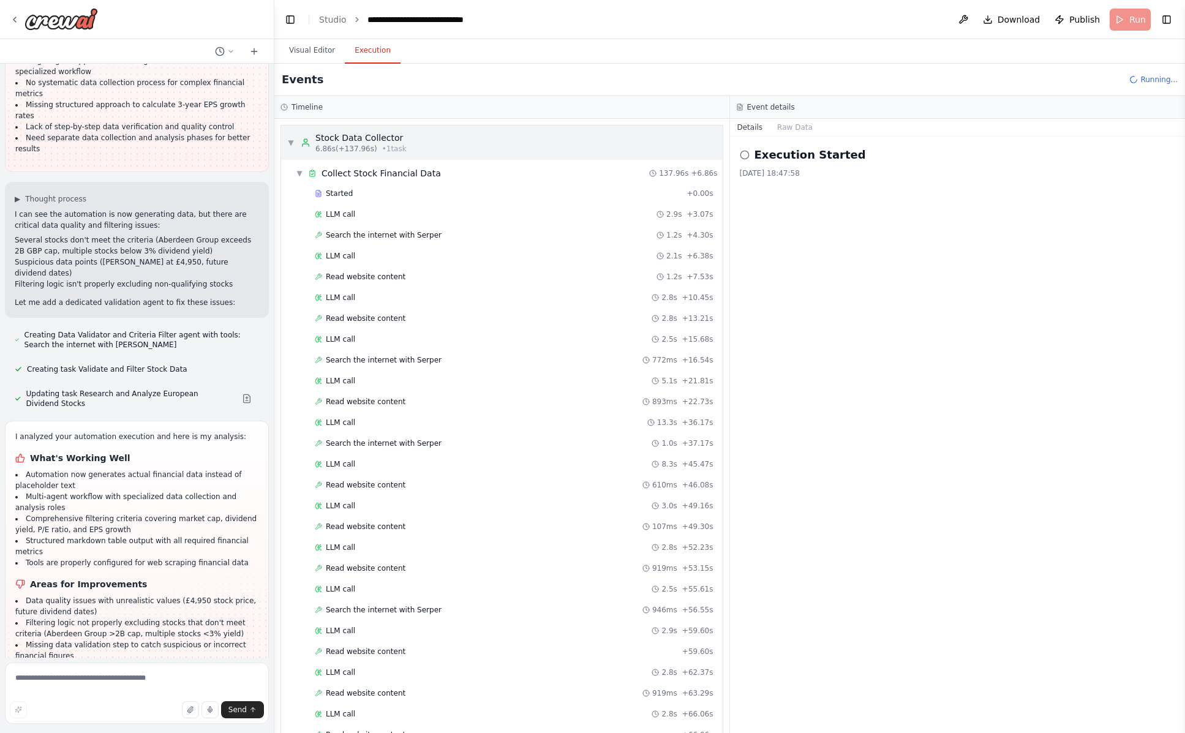
click at [292, 144] on span "▼" at bounding box center [290, 143] width 7 height 10
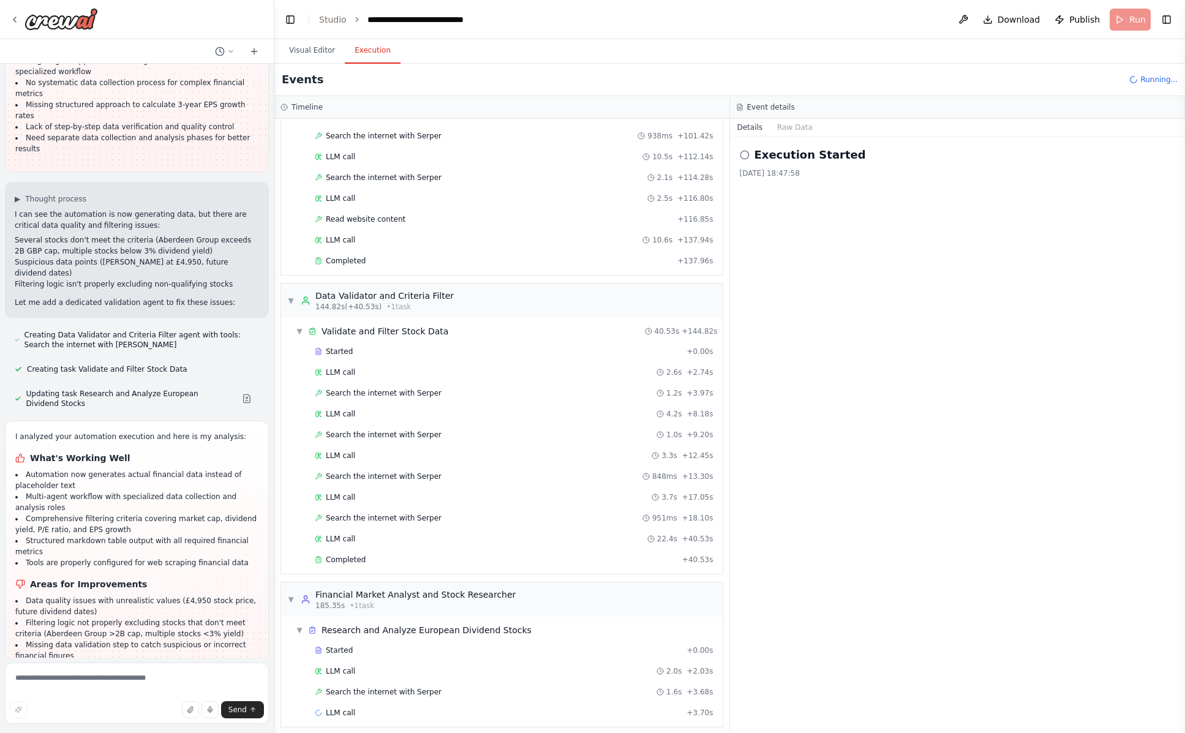
scroll to position [982, 0]
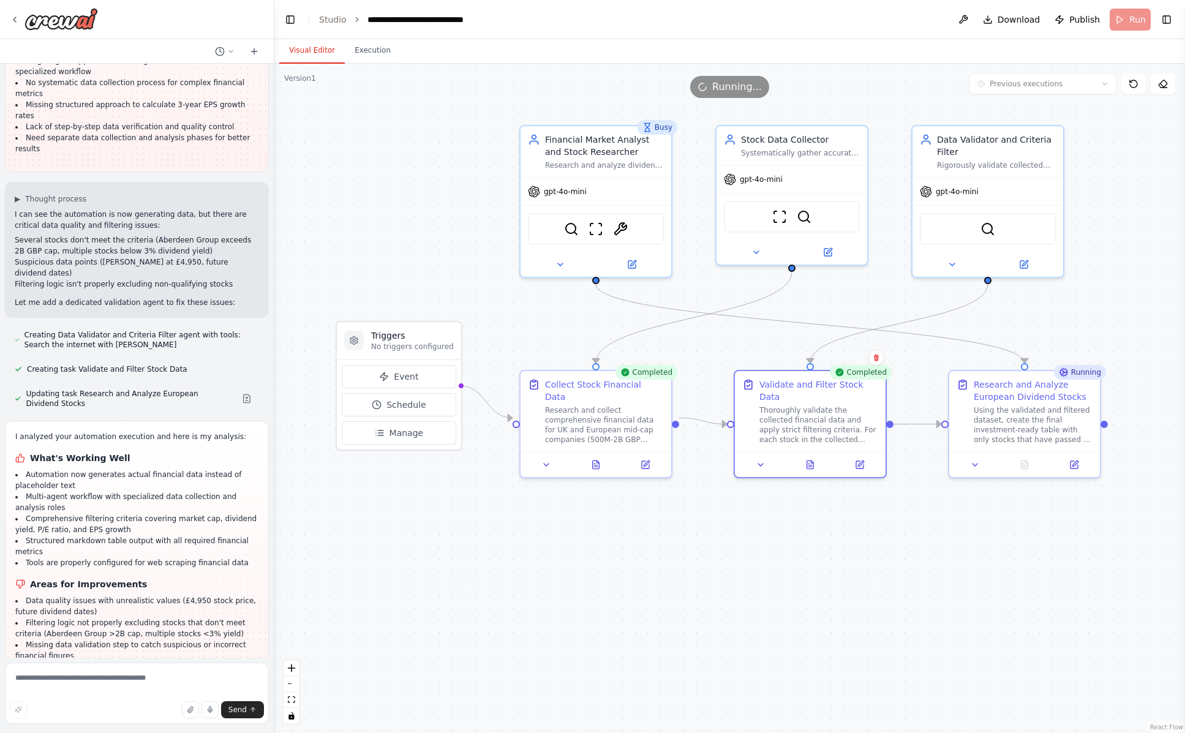
click at [304, 51] on button "Visual Editor" at bounding box center [312, 51] width 66 height 26
click at [810, 467] on button at bounding box center [810, 462] width 52 height 15
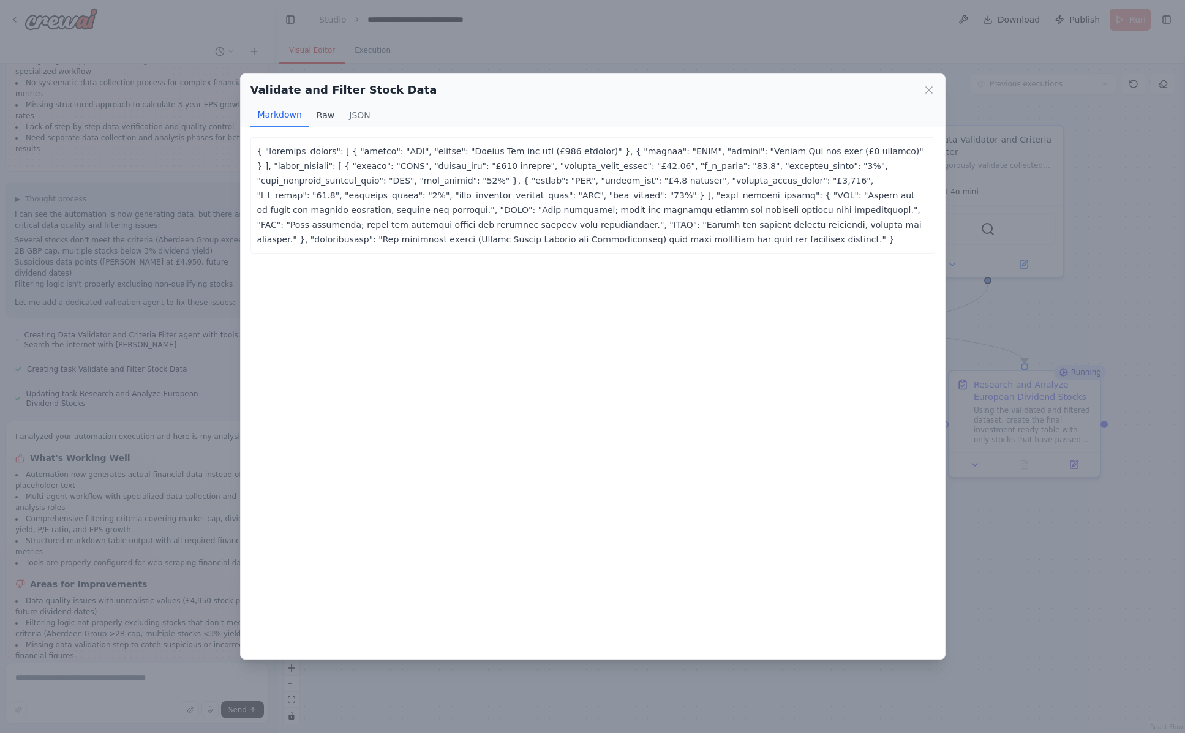
click at [324, 117] on button "Raw" at bounding box center [325, 114] width 32 height 23
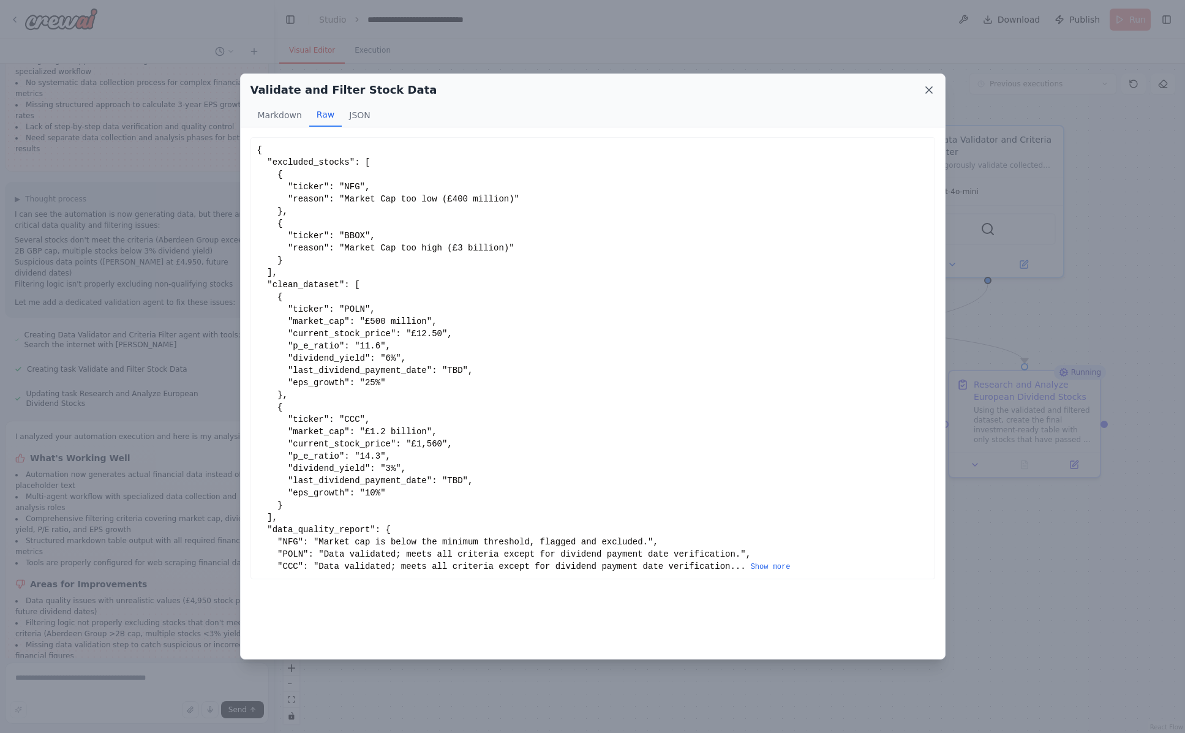
click at [927, 91] on icon at bounding box center [929, 90] width 12 height 12
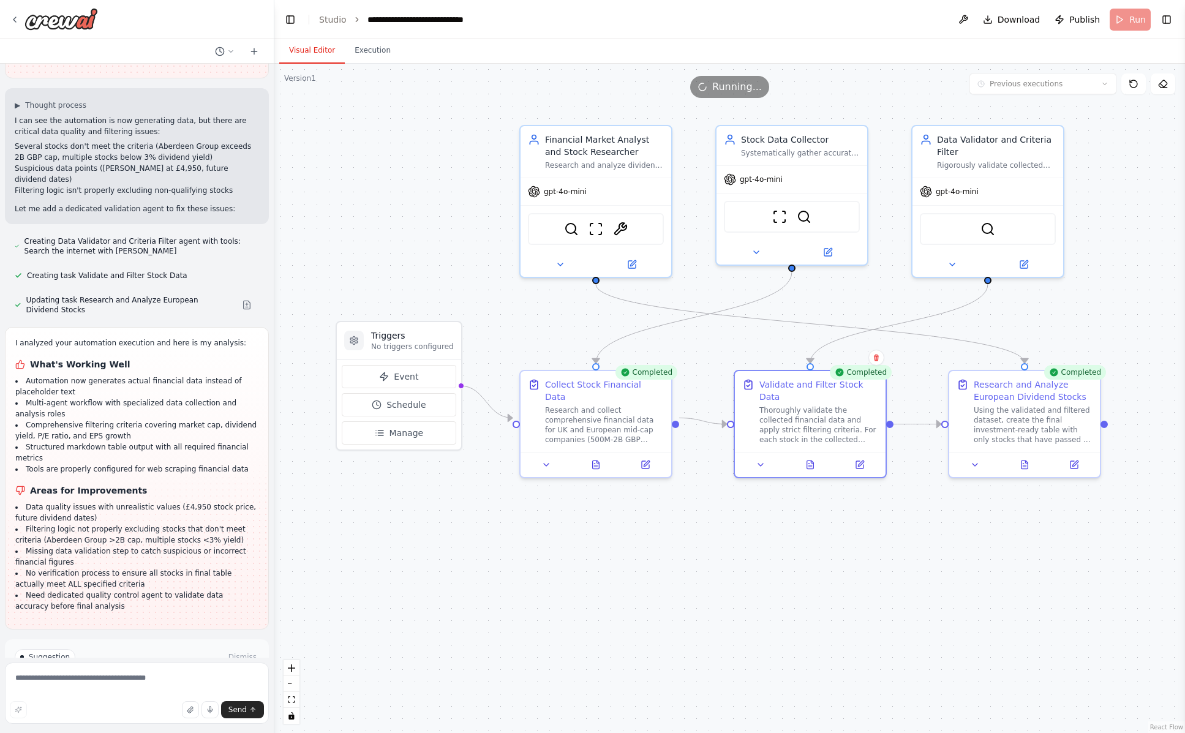
scroll to position [3072, 0]
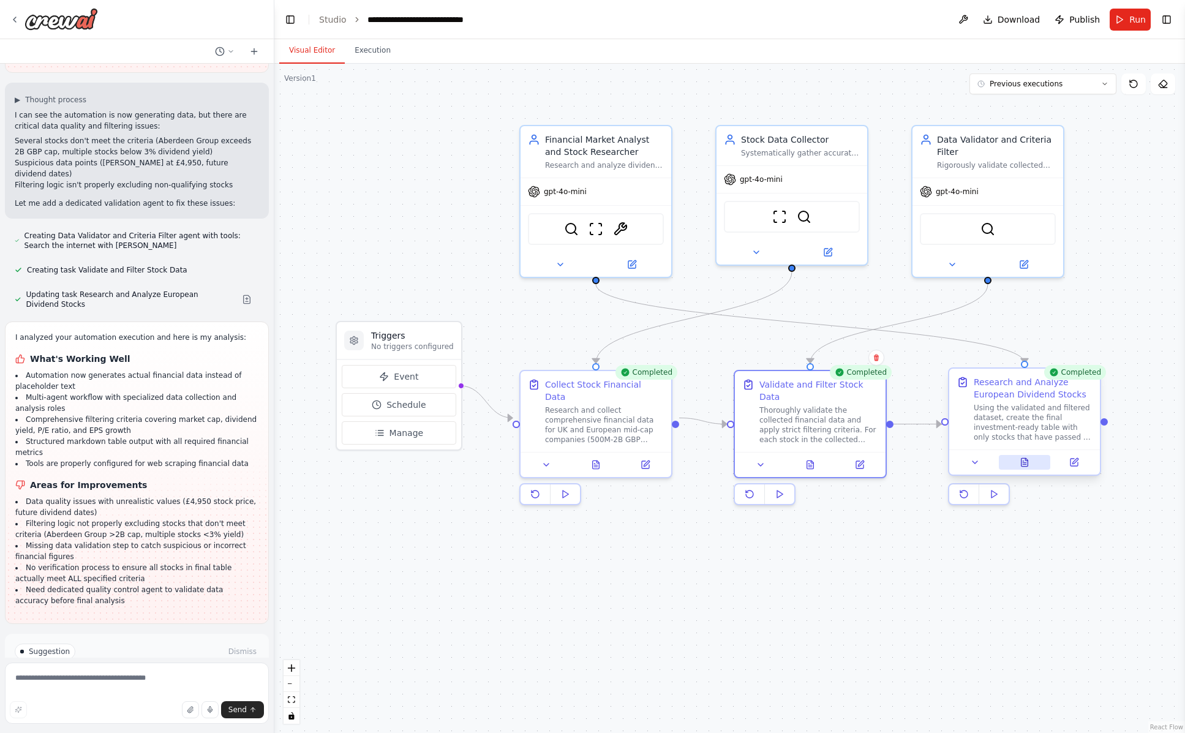
click at [1026, 464] on icon at bounding box center [1024, 462] width 7 height 8
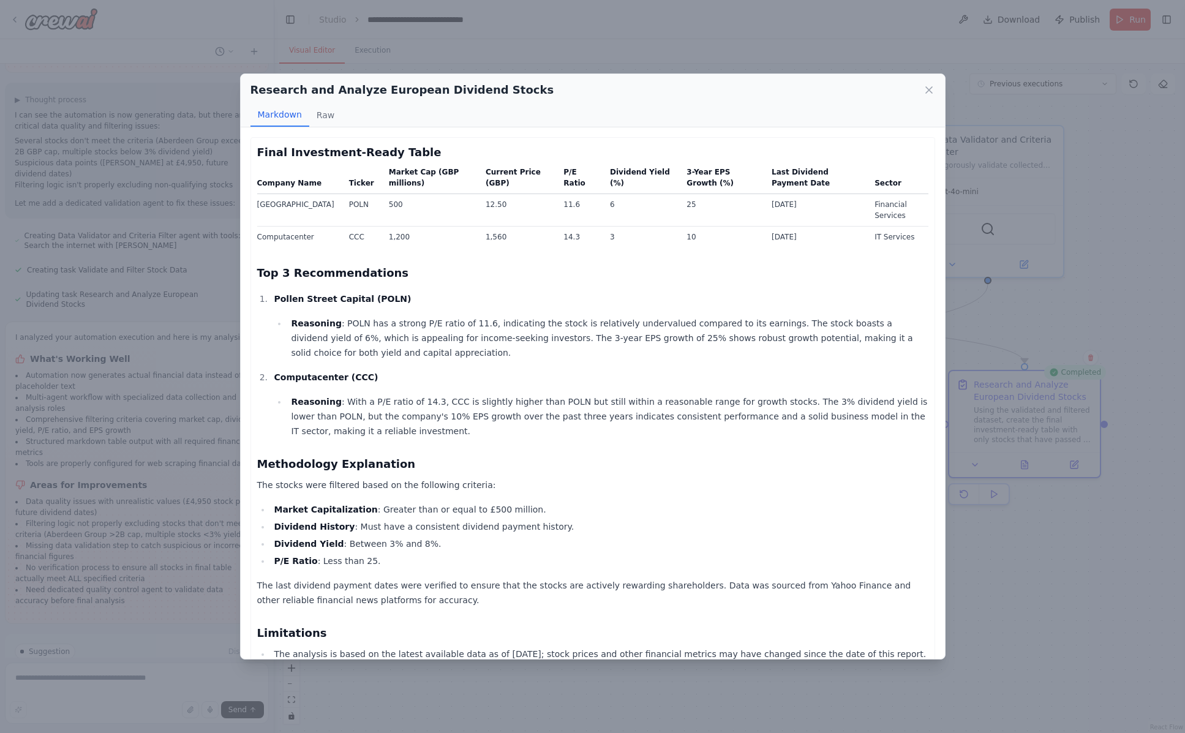
scroll to position [92, 0]
